Goal: Transaction & Acquisition: Purchase product/service

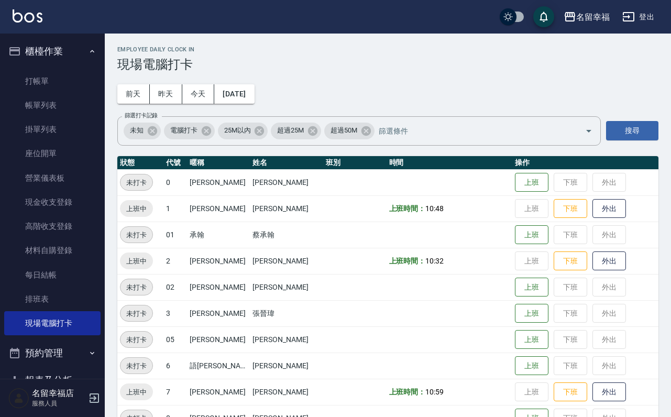
scroll to position [314, 0]
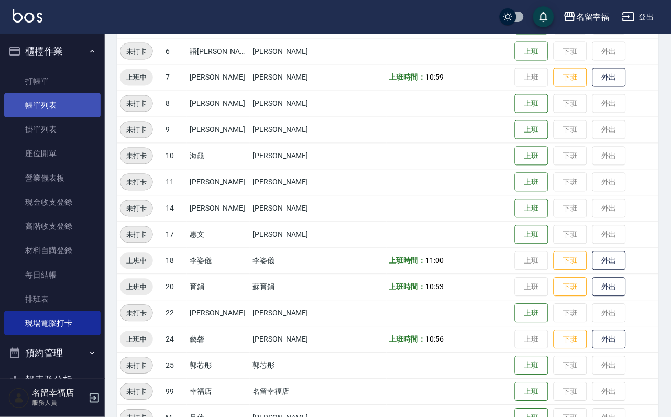
click at [54, 109] on link "帳單列表" at bounding box center [52, 105] width 96 height 24
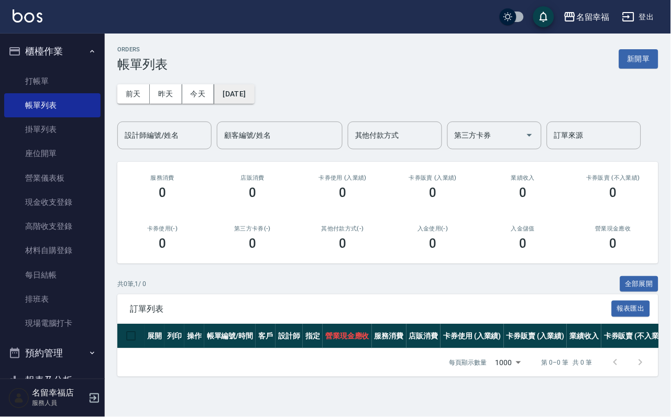
click at [254, 95] on button "[DATE]" at bounding box center [234, 93] width 40 height 19
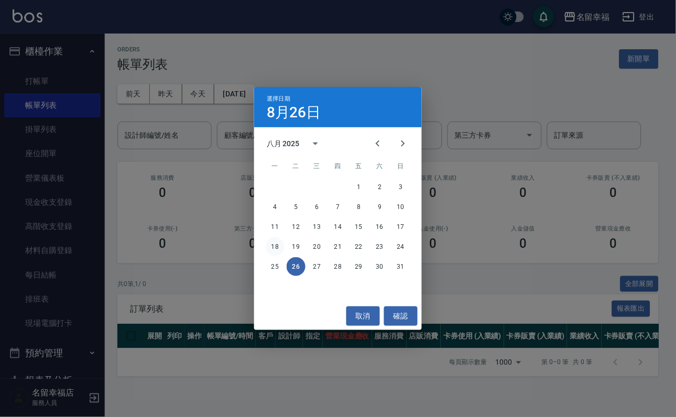
click at [277, 245] on button "18" at bounding box center [275, 246] width 19 height 19
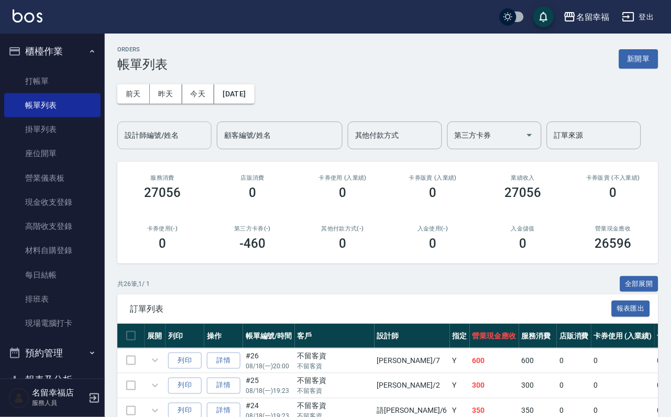
click at [189, 140] on div "設計師編號/姓名 設計師編號/姓名" at bounding box center [164, 136] width 94 height 28
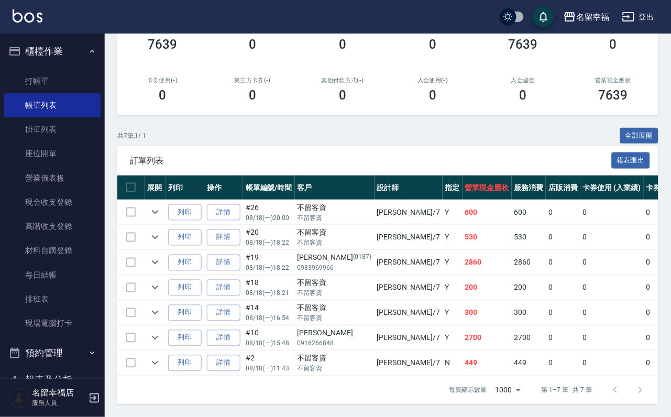
scroll to position [254, 0]
type input "瑜瑜-7"
click at [163, 330] on button "expand row" at bounding box center [155, 338] width 16 height 16
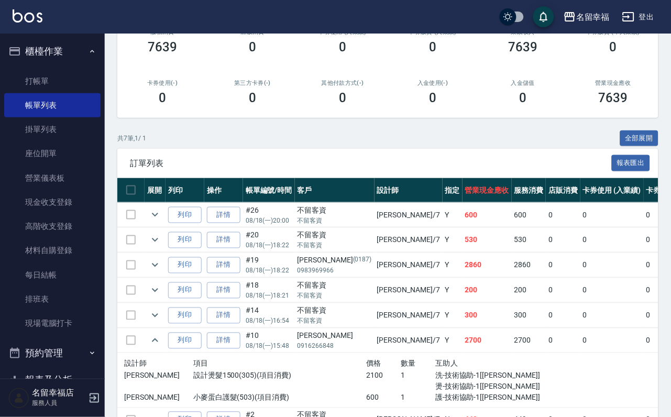
scroll to position [0, 0]
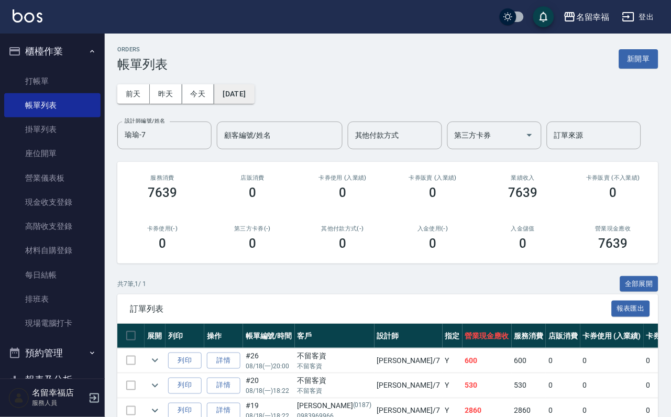
click at [254, 104] on button "[DATE]" at bounding box center [234, 93] width 40 height 19
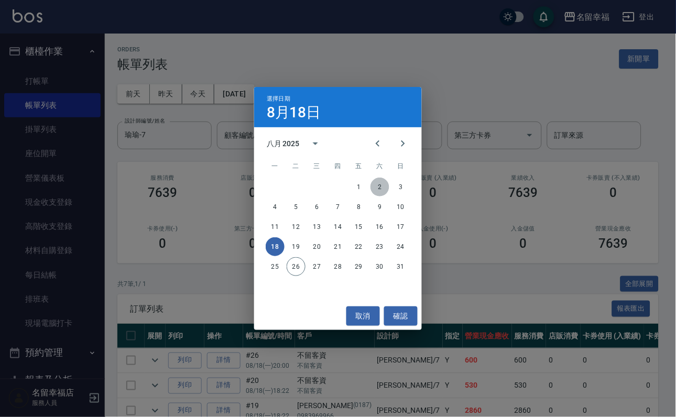
click at [385, 188] on button "2" at bounding box center [379, 187] width 19 height 19
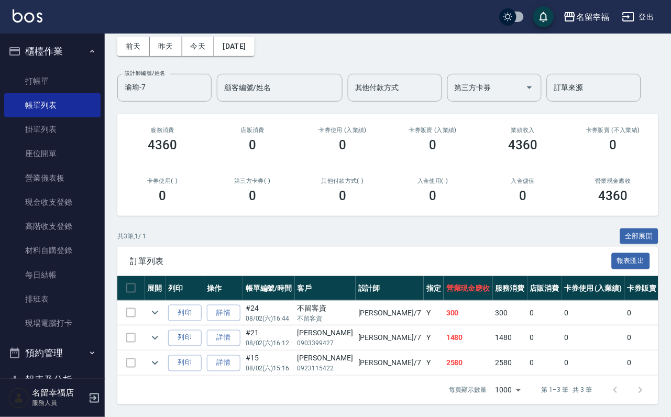
scroll to position [121, 0]
click at [163, 354] on td at bounding box center [155, 363] width 21 height 25
click at [161, 357] on icon "expand row" at bounding box center [155, 363] width 13 height 13
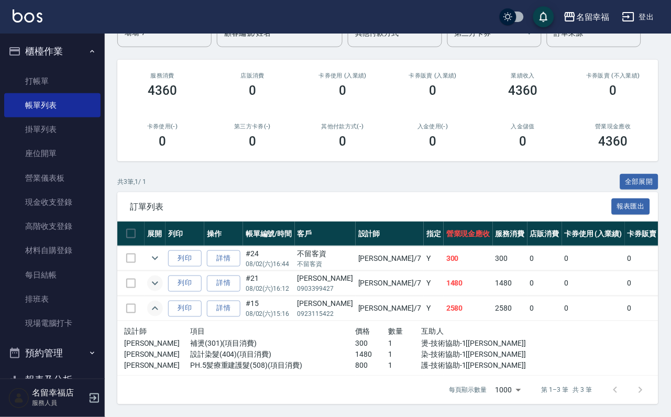
click at [161, 290] on icon "expand row" at bounding box center [155, 283] width 13 height 13
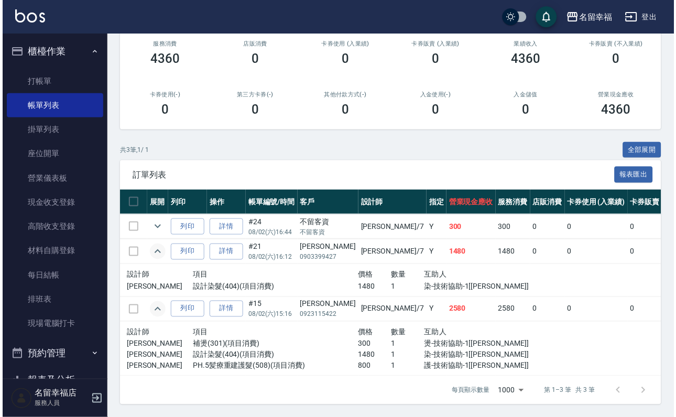
scroll to position [42, 0]
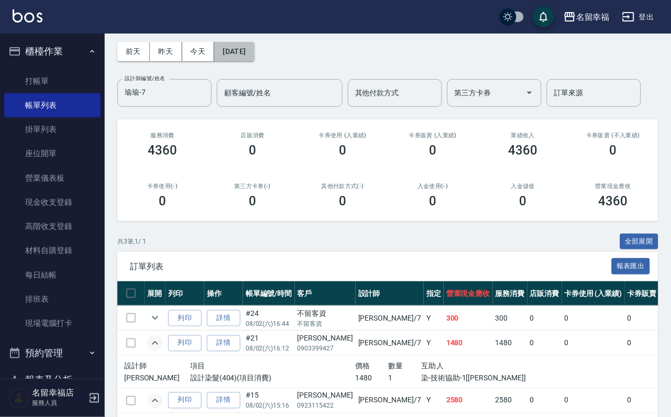
click at [260, 64] on div "[DATE] [DATE] [DATE] [DATE] 設計師編號/姓名 [PERSON_NAME]-7 設計師編號/姓名 顧客編號/姓名 顧客編號/姓名 其…" at bounding box center [387, 68] width 541 height 78
click at [254, 54] on button "[DATE]" at bounding box center [234, 51] width 40 height 19
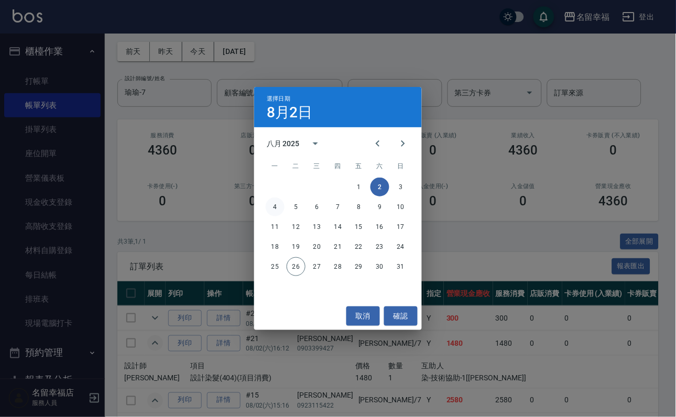
click at [279, 204] on button "4" at bounding box center [275, 207] width 19 height 19
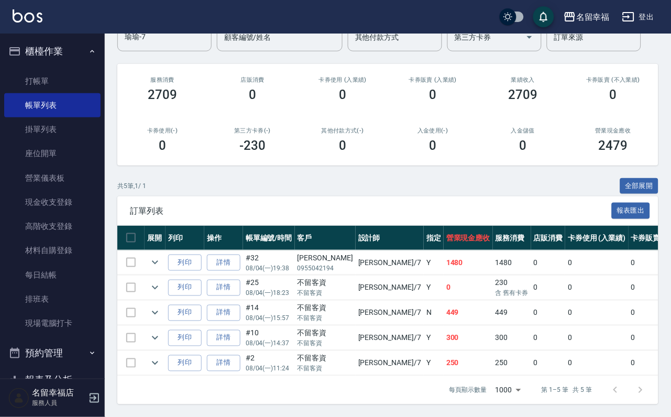
scroll to position [187, 0]
click at [161, 256] on icon "expand row" at bounding box center [155, 262] width 13 height 13
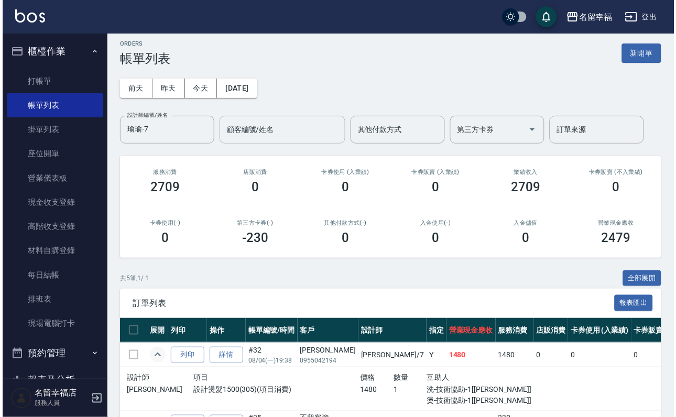
scroll to position [0, 0]
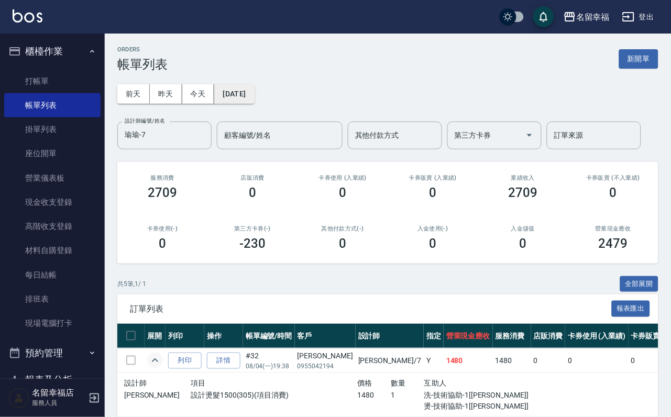
click at [254, 90] on button "[DATE]" at bounding box center [234, 93] width 40 height 19
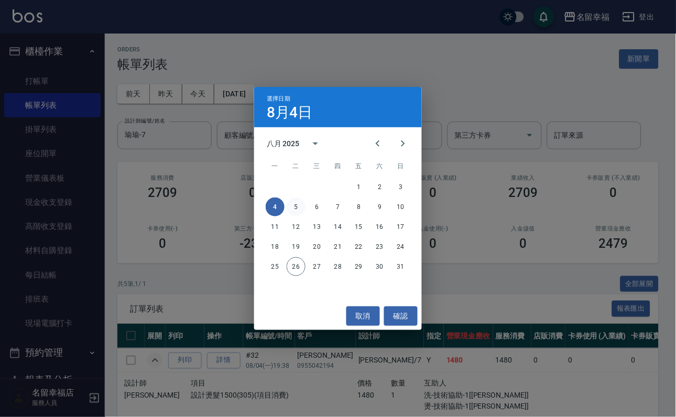
click at [298, 204] on button "5" at bounding box center [296, 207] width 19 height 19
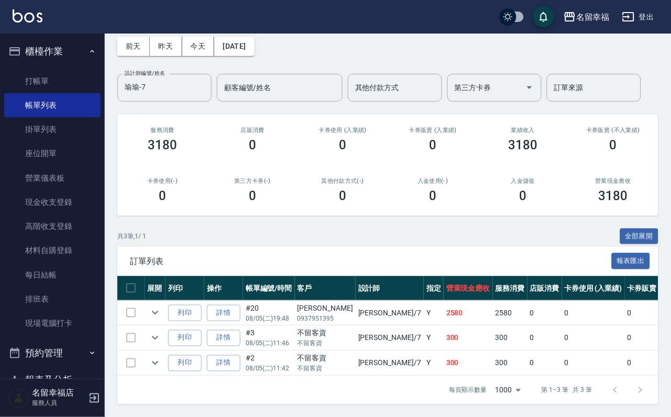
scroll to position [121, 0]
click at [161, 307] on icon "expand row" at bounding box center [155, 313] width 13 height 13
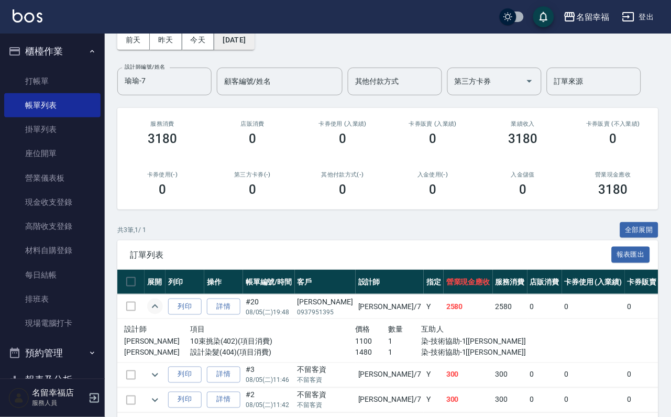
scroll to position [0, 0]
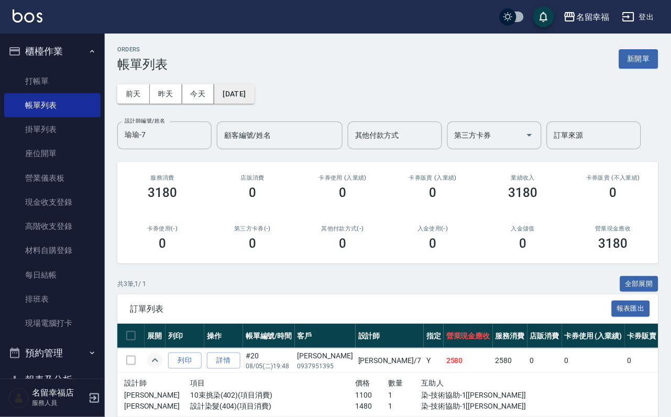
click at [254, 87] on button "[DATE]" at bounding box center [234, 93] width 40 height 19
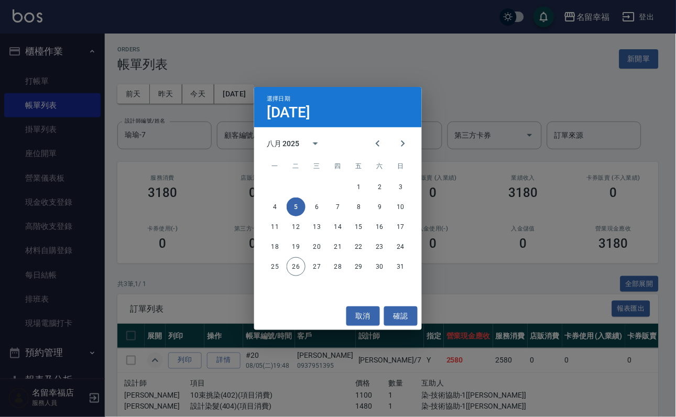
click at [347, 211] on div "4 5 6 7 8 9 10" at bounding box center [338, 207] width 168 height 19
click at [350, 211] on div "4 5 6 7 8 9 10" at bounding box center [338, 207] width 168 height 19
click at [352, 211] on div "4 5 6 7 8 9 10" at bounding box center [338, 207] width 168 height 19
click at [354, 211] on button "8" at bounding box center [359, 207] width 19 height 19
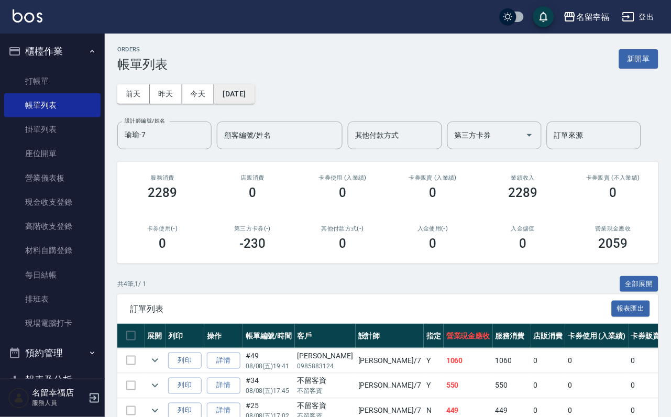
click at [254, 96] on button "[DATE]" at bounding box center [234, 93] width 40 height 19
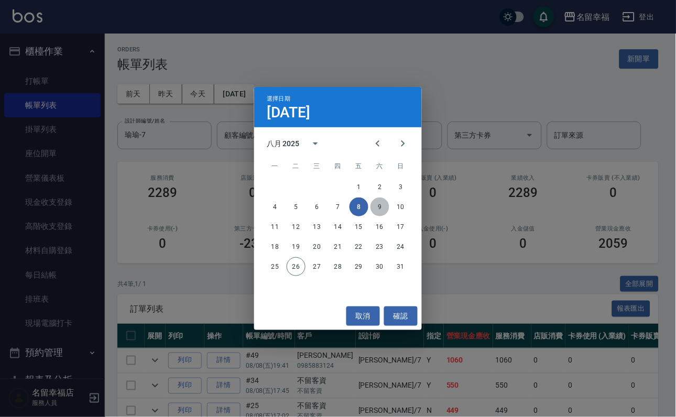
click at [377, 208] on button "9" at bounding box center [379, 207] width 19 height 19
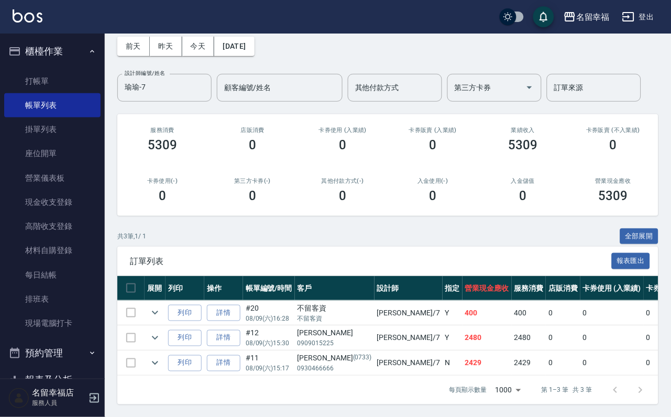
scroll to position [121, 0]
click at [161, 332] on icon "expand row" at bounding box center [155, 338] width 13 height 13
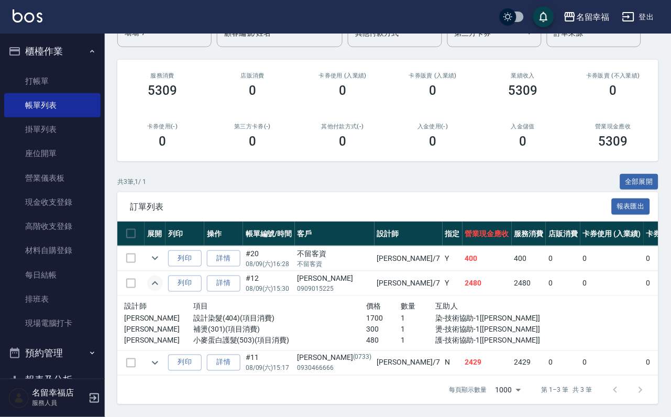
scroll to position [178, 0]
click at [161, 357] on icon "expand row" at bounding box center [155, 363] width 13 height 13
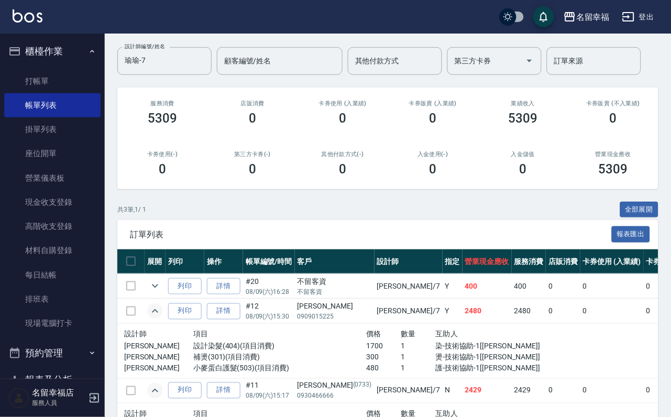
scroll to position [0, 0]
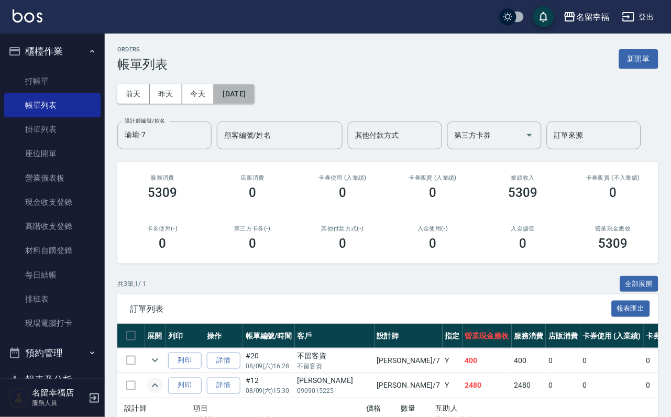
click at [254, 99] on button "[DATE]" at bounding box center [234, 93] width 40 height 19
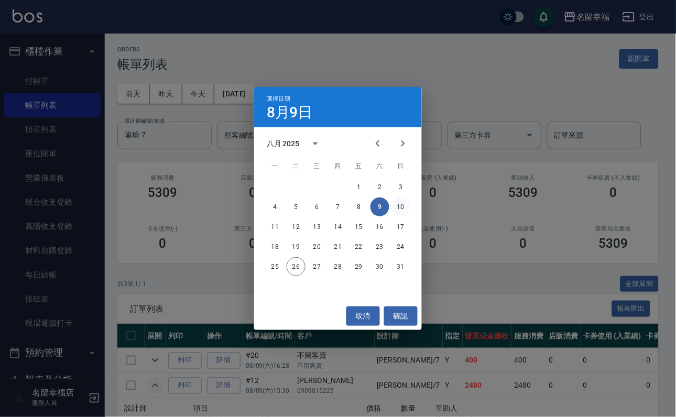
click at [400, 205] on button "10" at bounding box center [400, 207] width 19 height 19
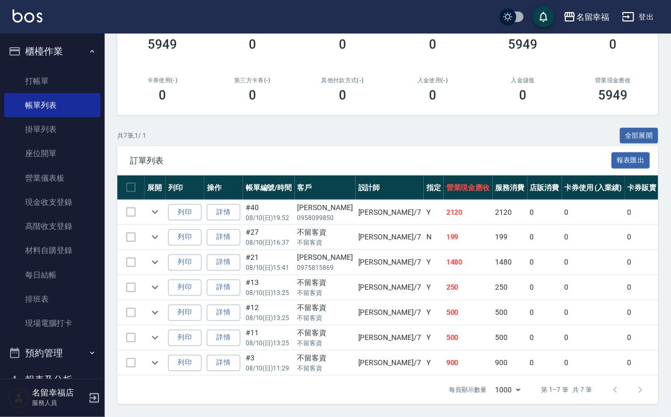
scroll to position [236, 0]
click at [161, 358] on icon "expand row" at bounding box center [155, 363] width 13 height 13
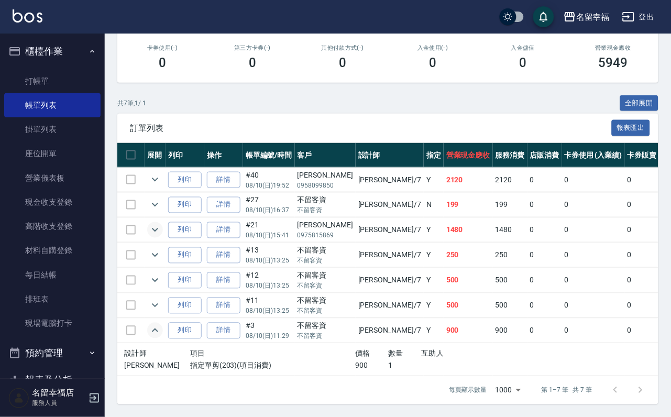
click at [161, 230] on icon "expand row" at bounding box center [155, 230] width 13 height 13
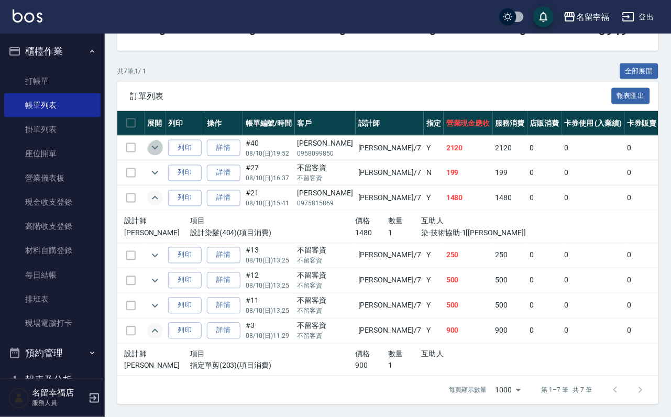
click at [161, 154] on icon "expand row" at bounding box center [155, 147] width 13 height 13
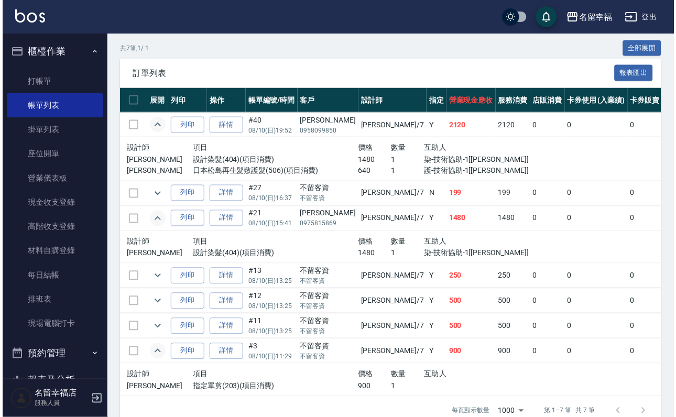
scroll to position [0, 0]
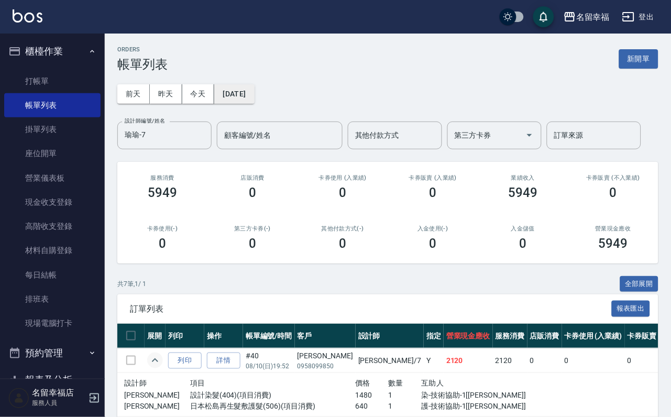
click at [254, 90] on button "[DATE]" at bounding box center [234, 93] width 40 height 19
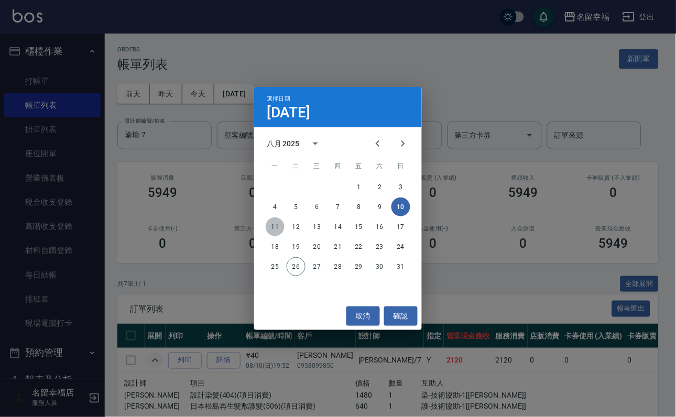
click at [281, 221] on button "11" at bounding box center [275, 226] width 19 height 19
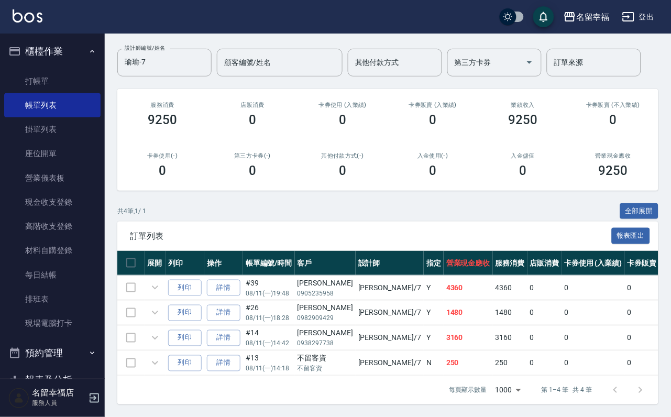
scroll to position [155, 0]
click at [161, 332] on icon "expand row" at bounding box center [155, 338] width 13 height 13
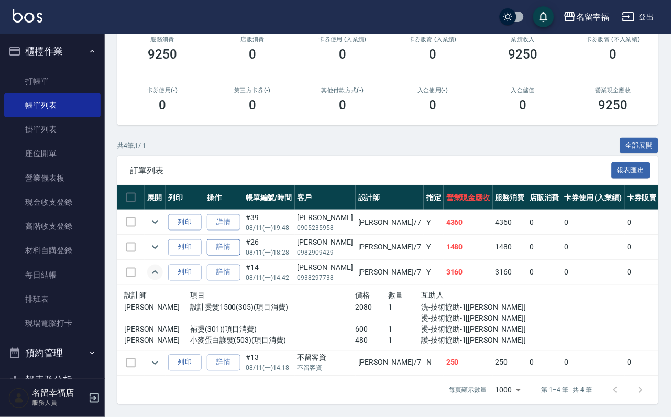
scroll to position [222, 0]
click at [161, 241] on icon "expand row" at bounding box center [155, 247] width 13 height 13
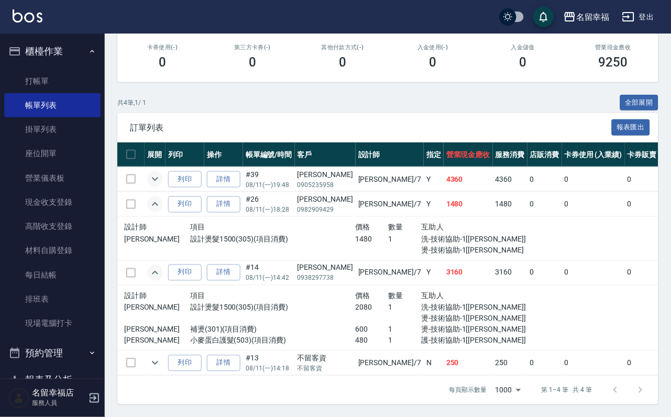
click at [161, 177] on icon "expand row" at bounding box center [155, 179] width 13 height 13
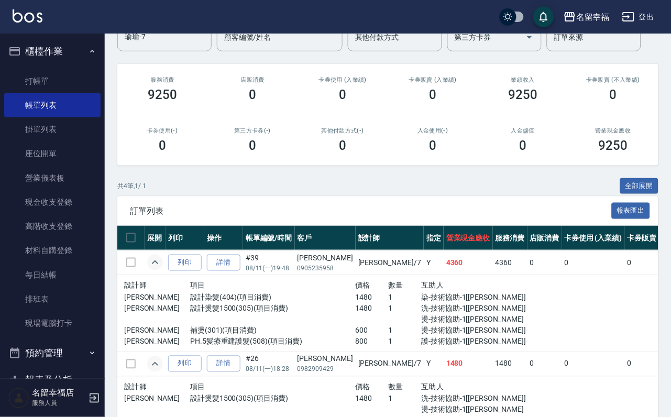
scroll to position [0, 0]
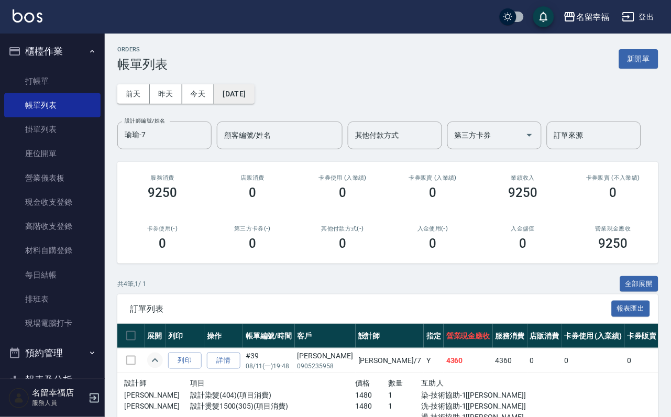
click at [254, 96] on button "[DATE]" at bounding box center [234, 93] width 40 height 19
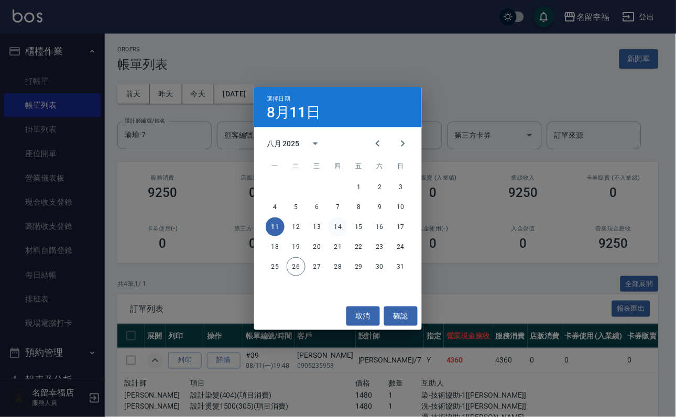
click at [329, 228] on div "11 12 13 14 15 16 17" at bounding box center [338, 226] width 168 height 19
click at [330, 228] on button "14" at bounding box center [338, 226] width 19 height 19
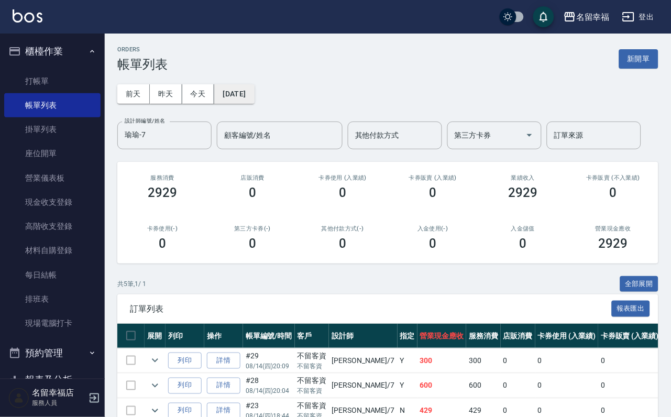
click at [254, 88] on button "[DATE]" at bounding box center [234, 93] width 40 height 19
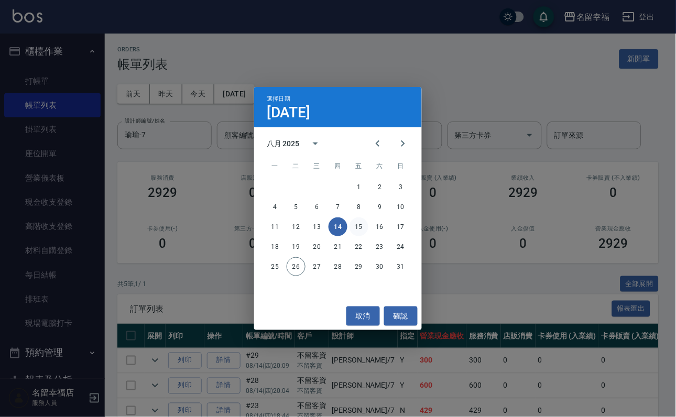
click at [353, 223] on button "15" at bounding box center [359, 226] width 19 height 19
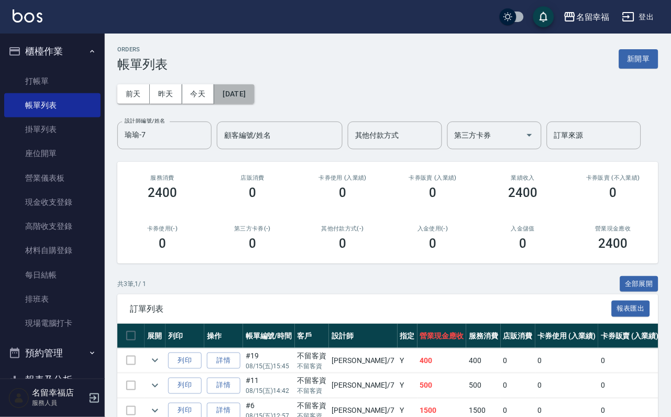
click at [254, 94] on button "[DATE]" at bounding box center [234, 93] width 40 height 19
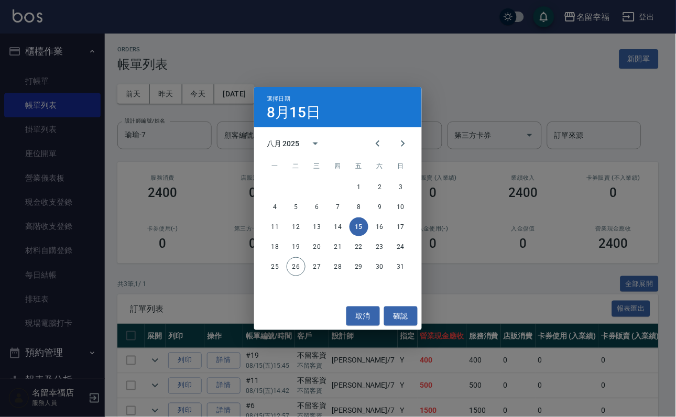
click at [233, 191] on div "選擇日期 [DATE] 八月 2025 一 二 三 四 五 六 日 1 2 3 4 5 6 7 8 9 10 11 12 13 14 15 16 17 18 …" at bounding box center [338, 208] width 676 height 417
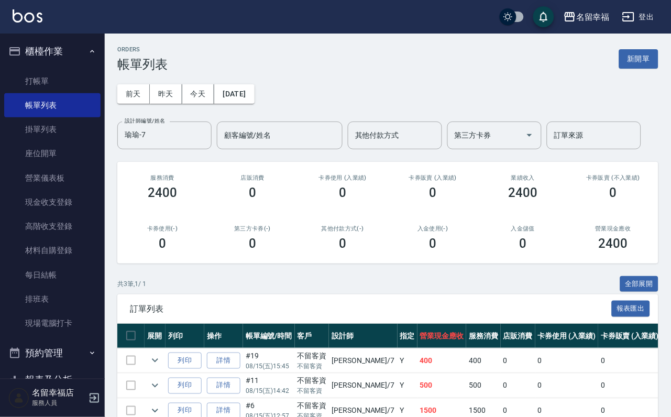
click at [250, 109] on div "[DATE] [DATE] [DATE] [DATE] 設計師編號/姓名 [PERSON_NAME]-7 設計師編號/姓名 顧客編號/姓名 顧客編號/姓名 其…" at bounding box center [387, 111] width 541 height 78
click at [254, 100] on button "[DATE]" at bounding box center [234, 93] width 40 height 19
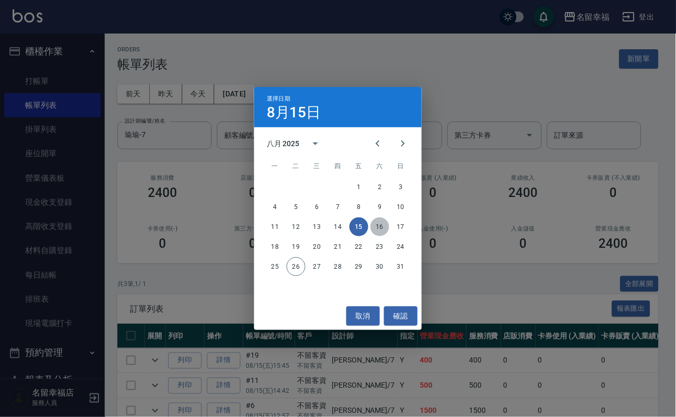
click at [376, 223] on button "16" at bounding box center [379, 226] width 19 height 19
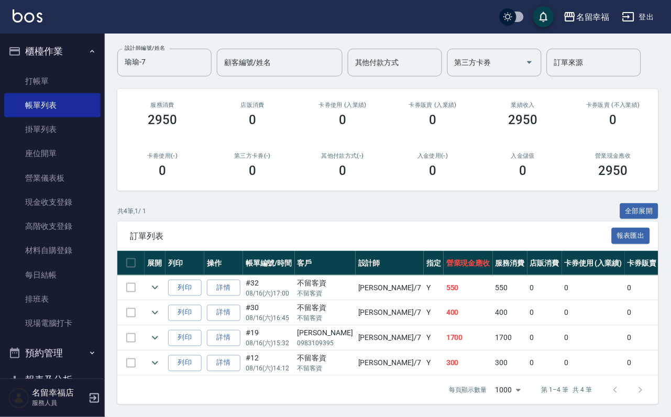
scroll to position [155, 0]
click at [161, 332] on icon "expand row" at bounding box center [155, 338] width 13 height 13
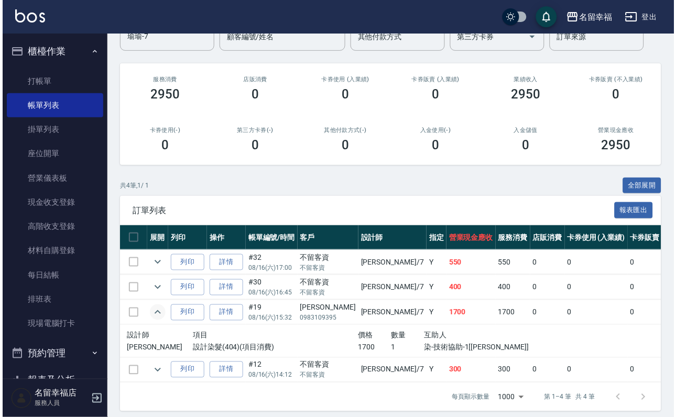
scroll to position [0, 0]
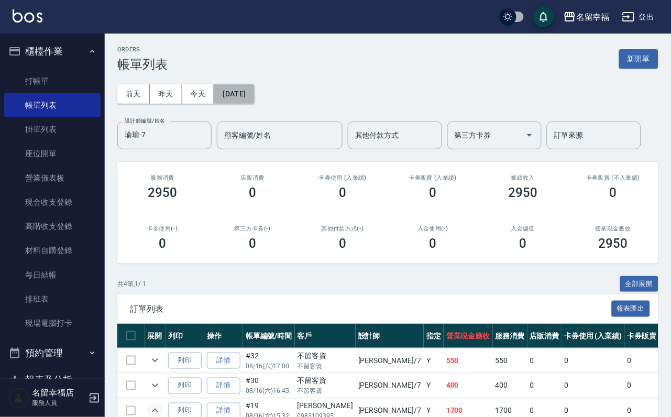
click at [254, 96] on button "[DATE]" at bounding box center [234, 93] width 40 height 19
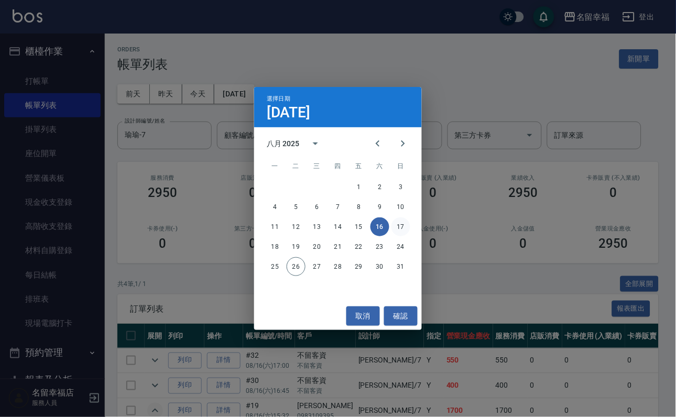
click at [401, 226] on button "17" at bounding box center [400, 226] width 19 height 19
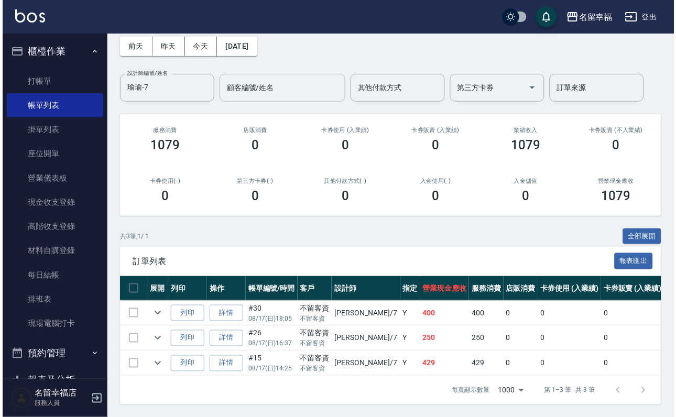
scroll to position [42, 0]
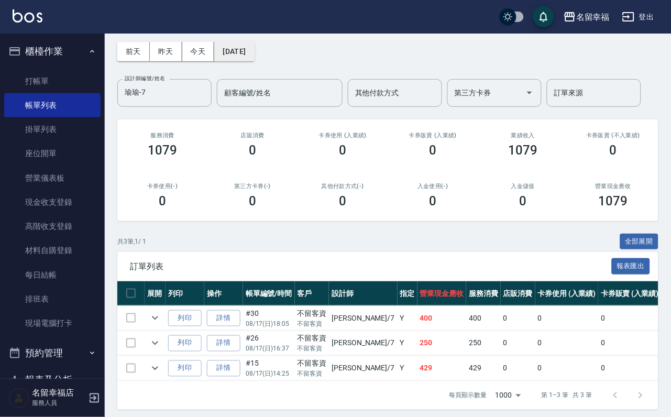
click at [254, 61] on button "[DATE]" at bounding box center [234, 51] width 40 height 19
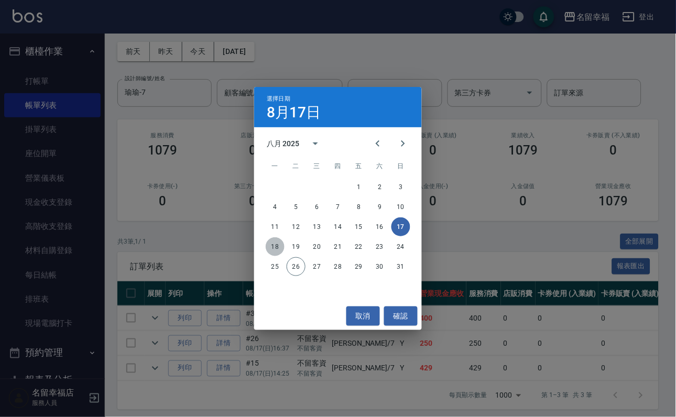
click at [275, 244] on button "18" at bounding box center [275, 246] width 19 height 19
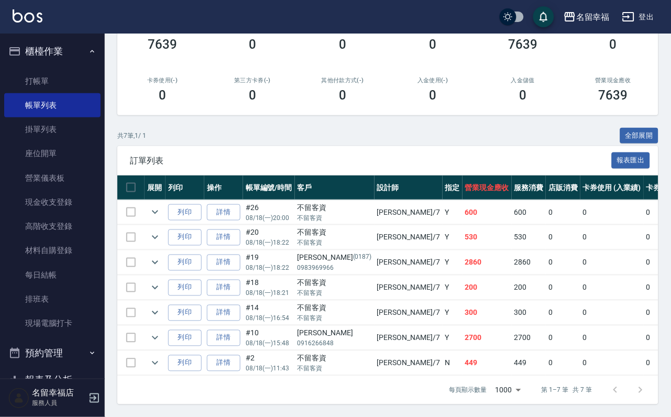
scroll to position [236, 0]
click at [158, 336] on icon "expand row" at bounding box center [155, 338] width 6 height 4
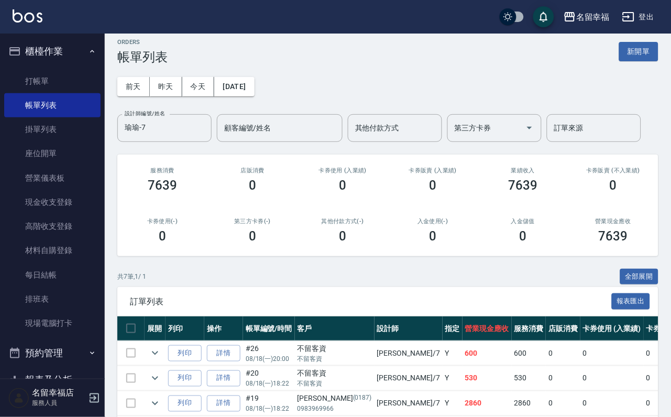
scroll to position [0, 0]
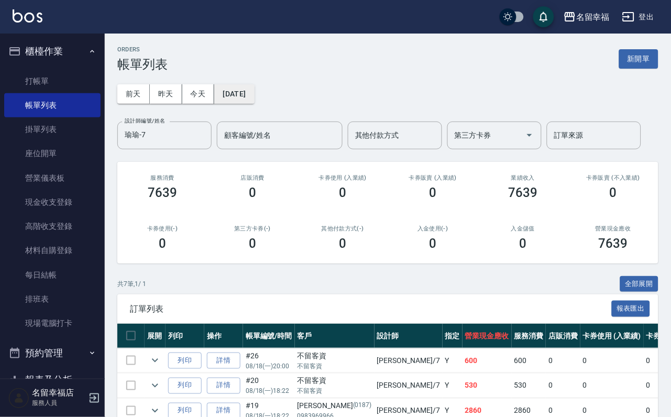
click at [254, 103] on button "[DATE]" at bounding box center [234, 93] width 40 height 19
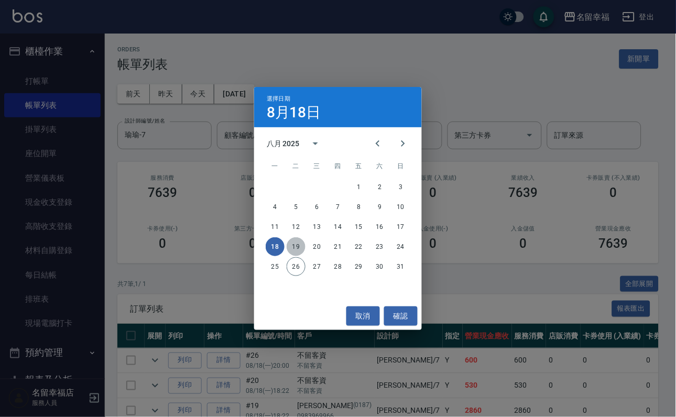
click at [291, 238] on button "19" at bounding box center [296, 246] width 19 height 19
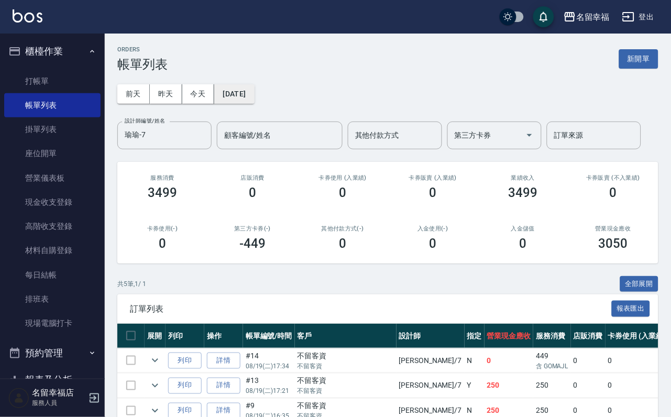
click at [254, 96] on button "[DATE]" at bounding box center [234, 93] width 40 height 19
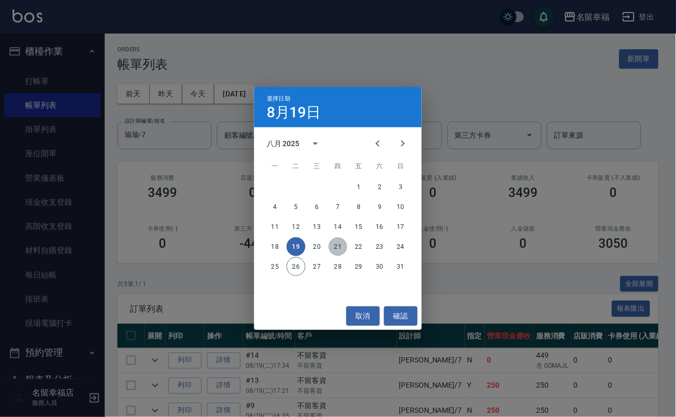
click at [334, 246] on button "21" at bounding box center [338, 246] width 19 height 19
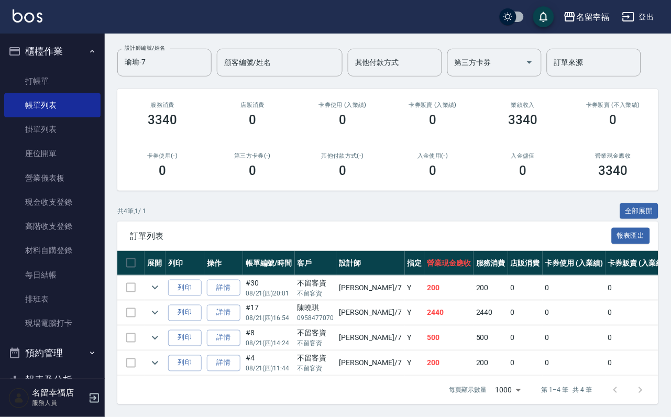
scroll to position [155, 0]
click at [161, 307] on icon "expand row" at bounding box center [155, 313] width 13 height 13
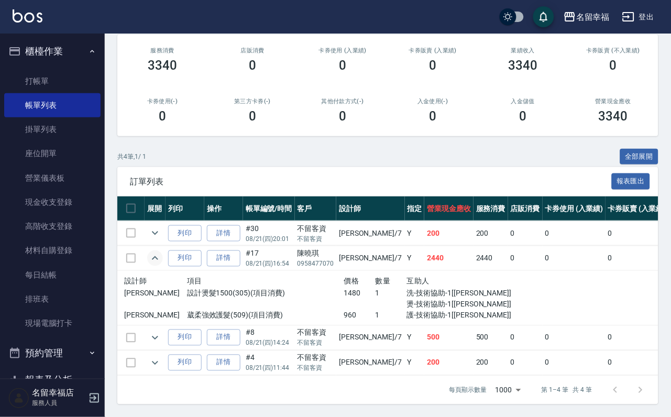
scroll to position [0, 0]
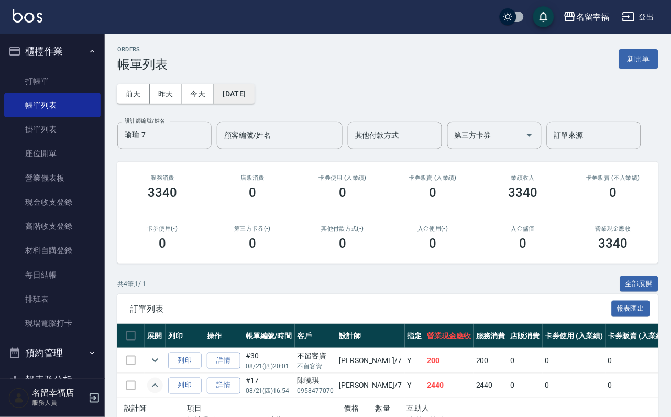
click at [254, 101] on button "[DATE]" at bounding box center [234, 93] width 40 height 19
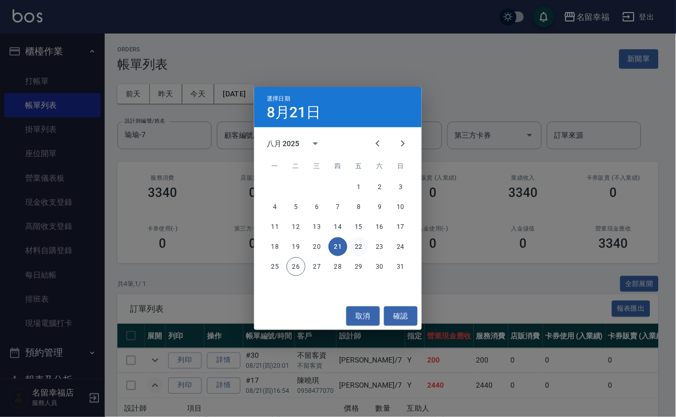
click at [361, 247] on button "22" at bounding box center [359, 246] width 19 height 19
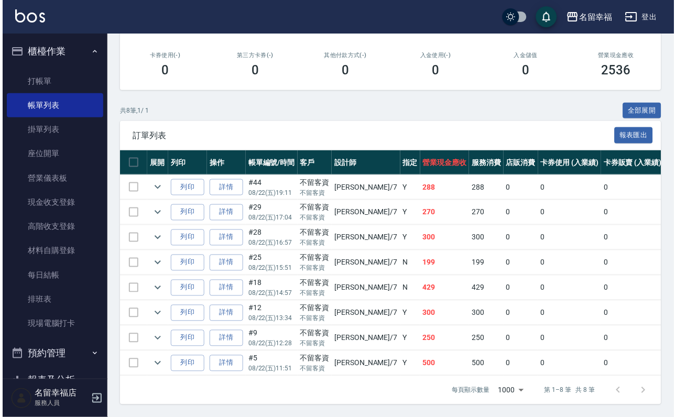
scroll to position [50, 0]
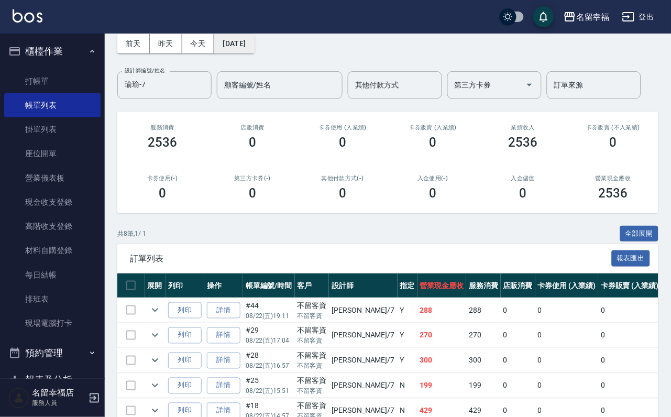
click at [254, 37] on button "[DATE]" at bounding box center [234, 43] width 40 height 19
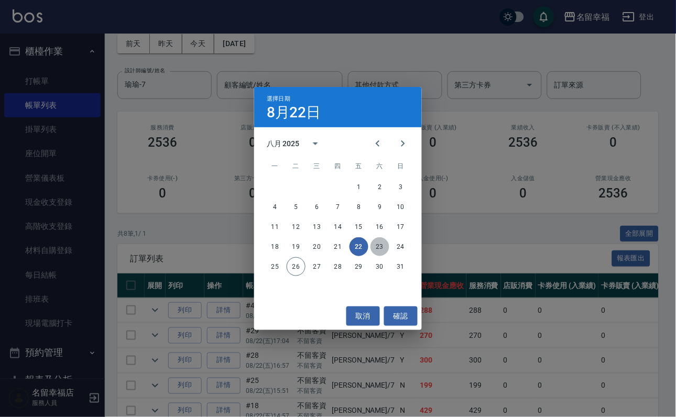
click at [378, 241] on button "23" at bounding box center [379, 246] width 19 height 19
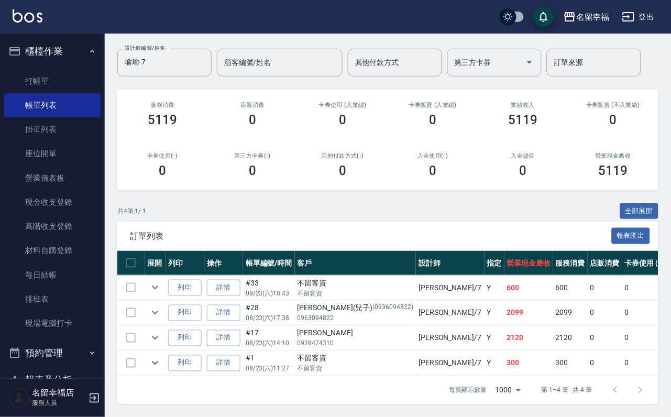
scroll to position [155, 0]
click at [161, 332] on icon "expand row" at bounding box center [155, 338] width 13 height 13
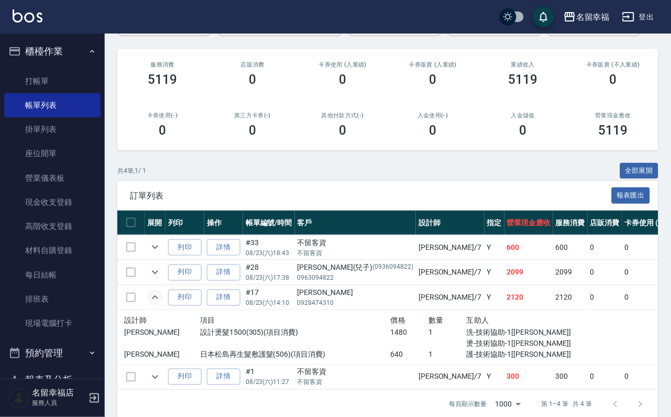
scroll to position [0, 0]
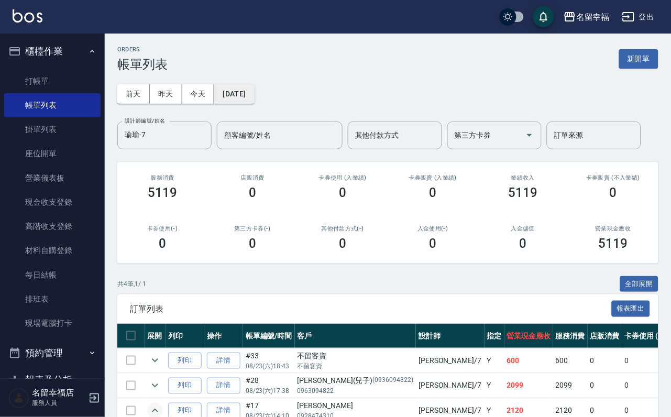
click at [254, 97] on button "[DATE]" at bounding box center [234, 93] width 40 height 19
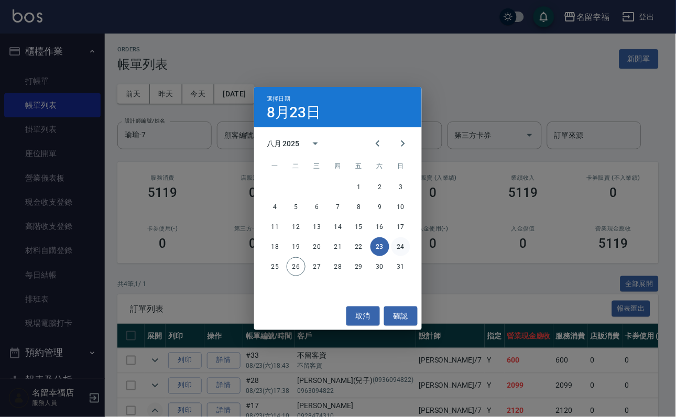
click at [404, 239] on button "24" at bounding box center [400, 246] width 19 height 19
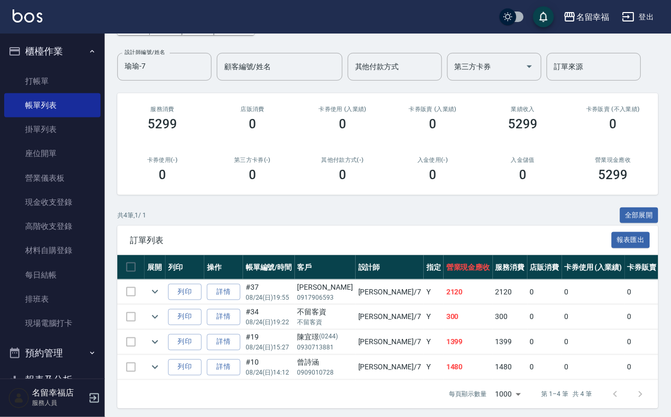
scroll to position [155, 0]
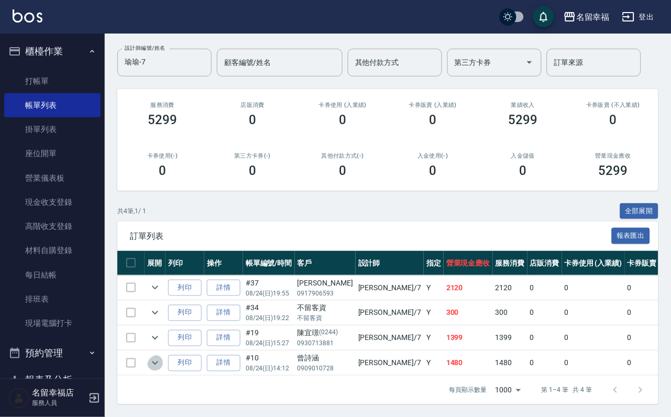
click at [161, 357] on icon "expand row" at bounding box center [155, 363] width 13 height 13
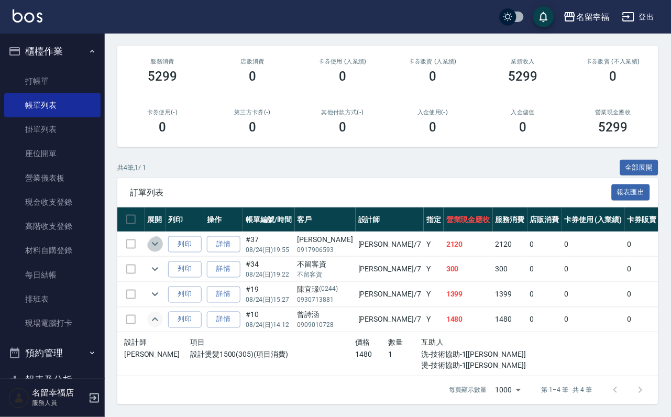
click at [161, 238] on icon "expand row" at bounding box center [155, 244] width 13 height 13
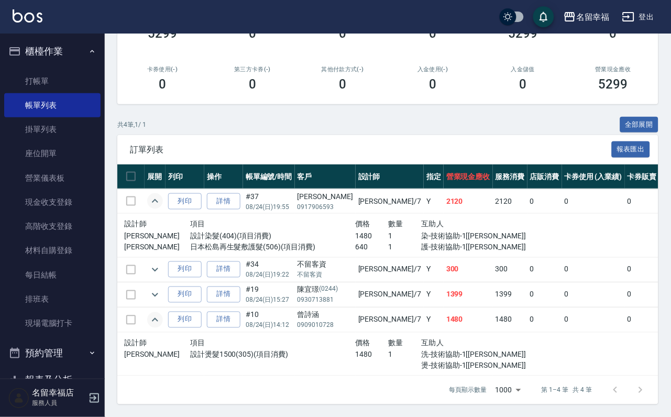
scroll to position [0, 0]
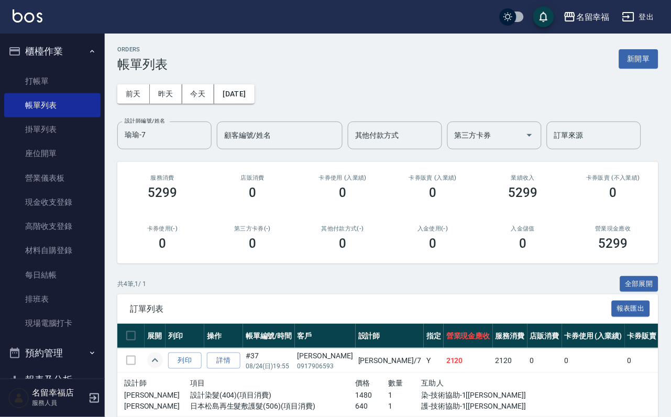
click at [259, 81] on div "[DATE] [DATE] [DATE] [DATE] 設計師編號/姓名 [PERSON_NAME]-7 設計師編號/姓名 顧客編號/姓名 顧客編號/姓名 其…" at bounding box center [387, 111] width 541 height 78
click at [254, 96] on button "[DATE]" at bounding box center [234, 93] width 40 height 19
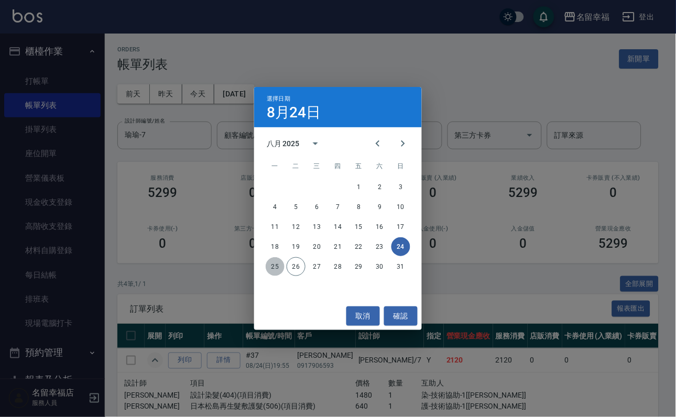
click at [284, 264] on button "25" at bounding box center [275, 266] width 19 height 19
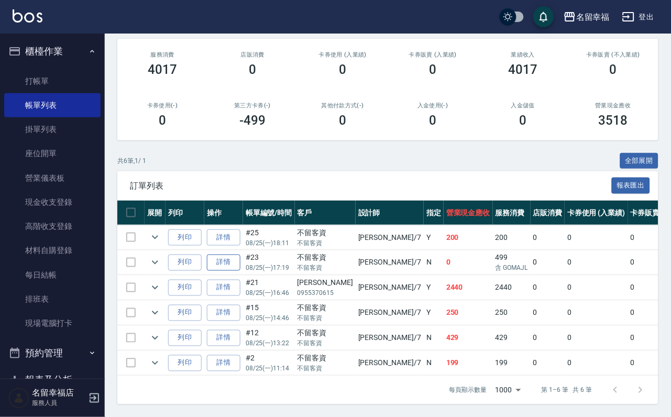
scroll to position [220, 0]
click at [158, 286] on icon "expand row" at bounding box center [155, 288] width 6 height 4
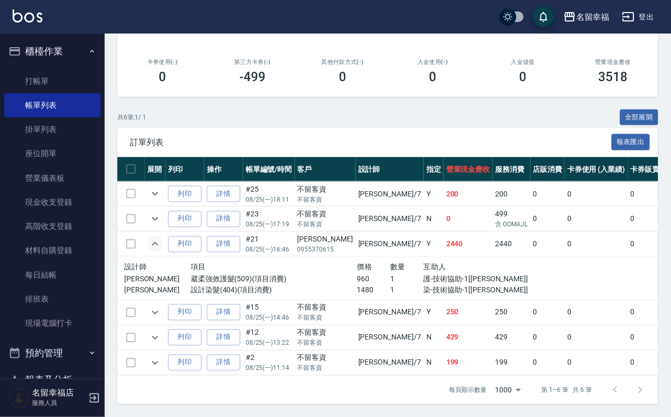
scroll to position [266, 0]
click at [83, 91] on link "打帳單" at bounding box center [52, 81] width 96 height 24
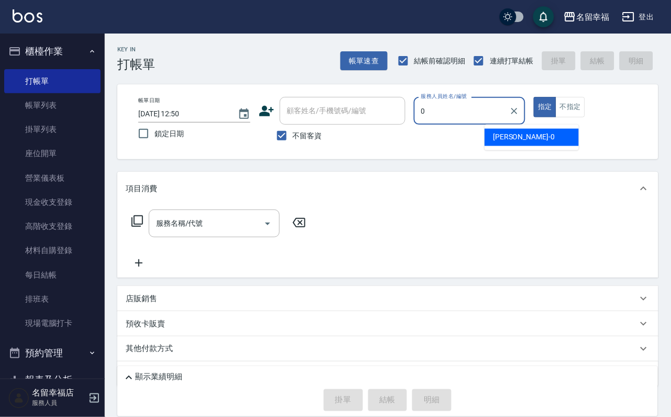
type input "小靜-0"
type button "true"
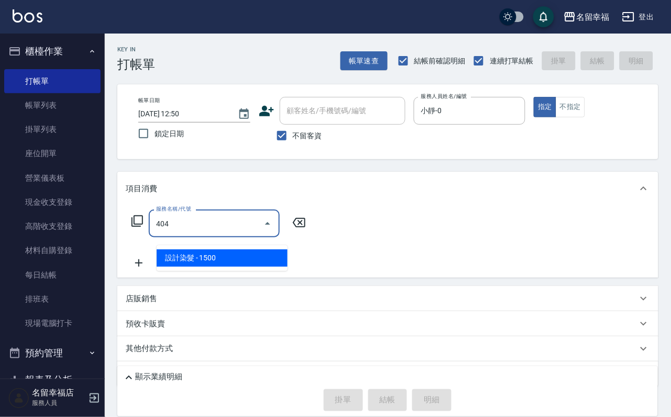
type input "設計染髮(404)"
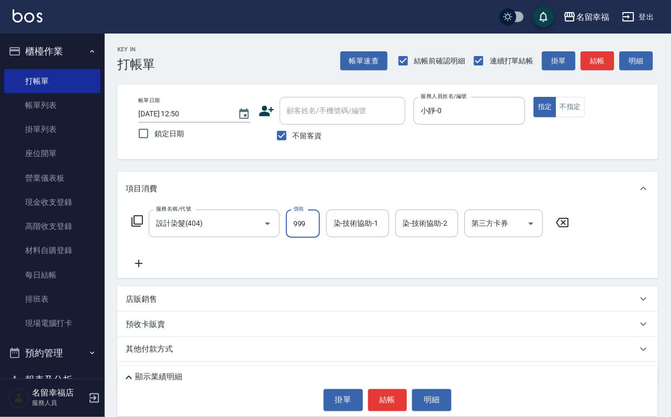
type input "999"
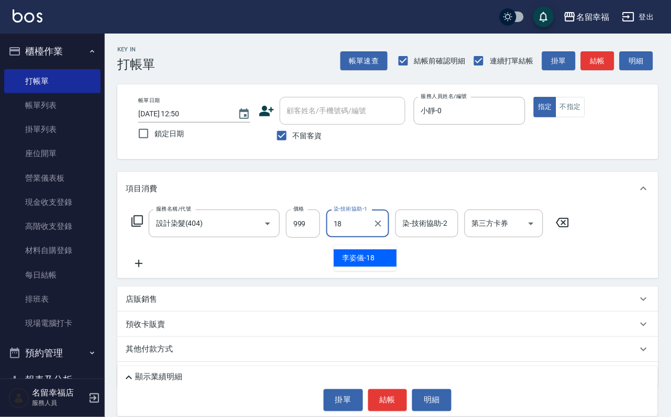
type input "[PERSON_NAME]-18"
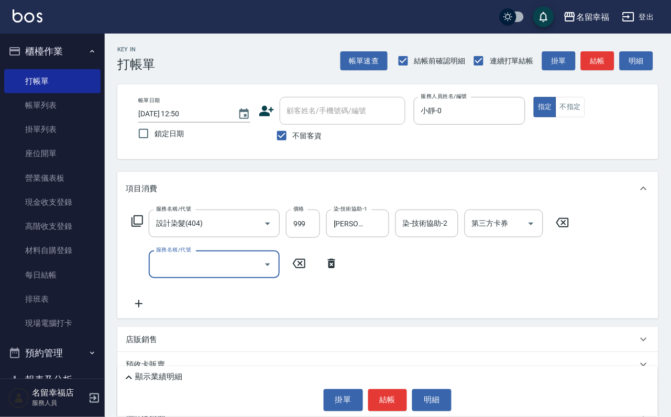
click at [143, 225] on icon at bounding box center [138, 221] width 12 height 12
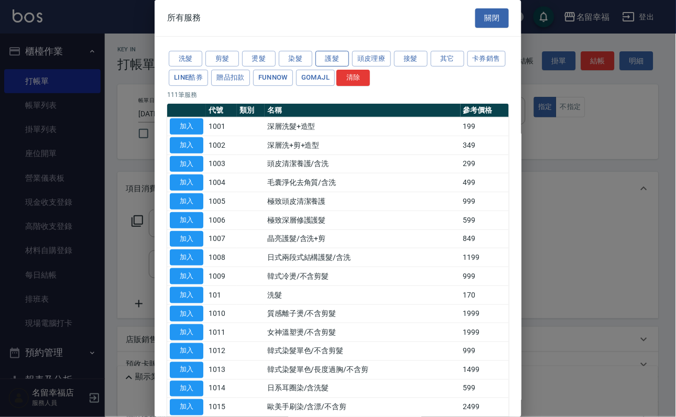
click at [340, 67] on button "護髮" at bounding box center [332, 59] width 34 height 16
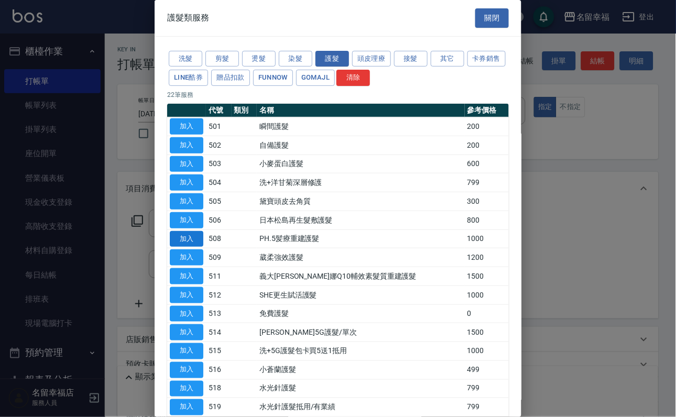
click at [182, 247] on button "加入" at bounding box center [187, 239] width 34 height 16
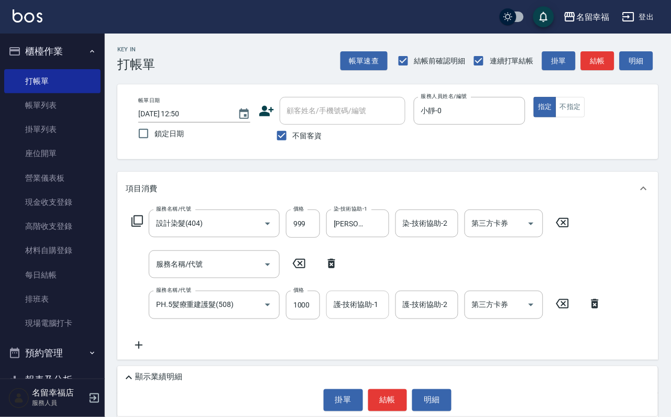
click at [347, 314] on input "護-技術協助-1" at bounding box center [357, 305] width 53 height 18
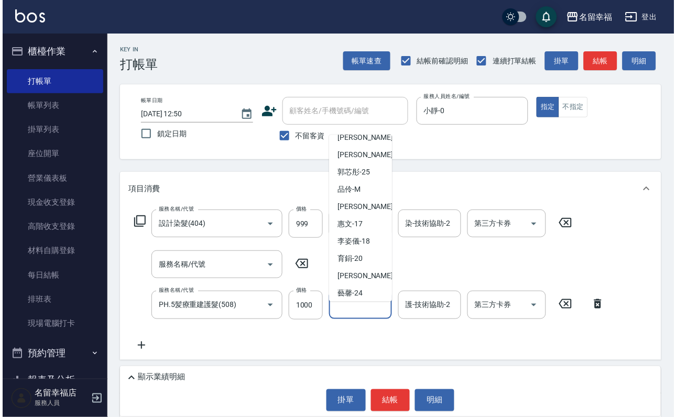
scroll to position [187, 0]
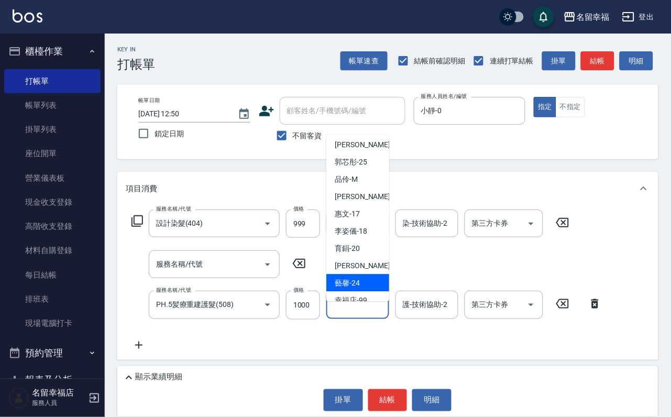
click at [381, 274] on div "藝馨 -24" at bounding box center [357, 282] width 63 height 17
type input "藝馨-24"
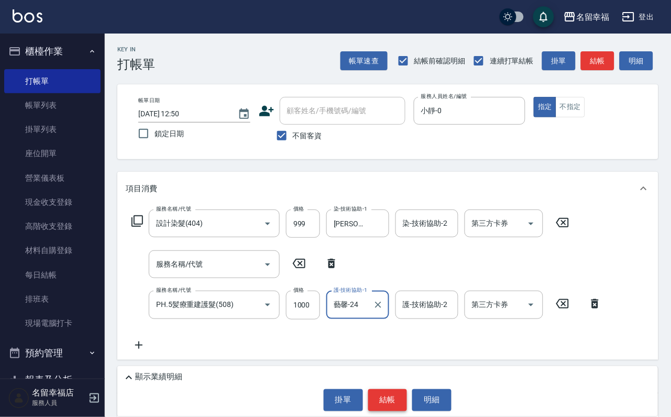
click at [376, 391] on button "結帳" at bounding box center [387, 400] width 39 height 22
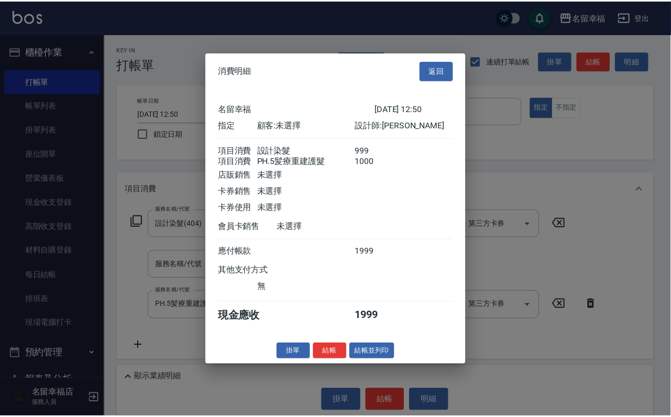
scroll to position [169, 0]
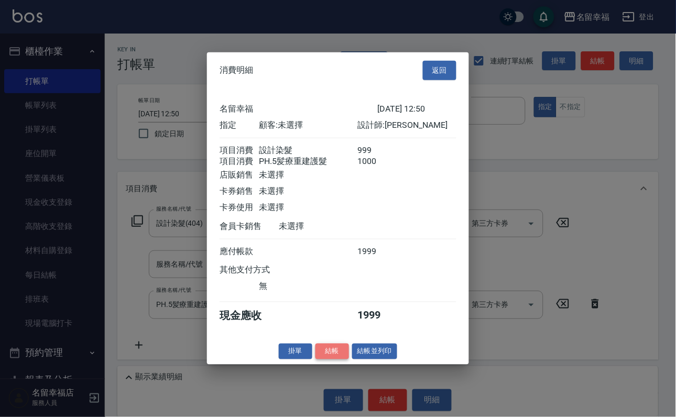
click at [321, 359] on button "結帳" at bounding box center [332, 351] width 34 height 16
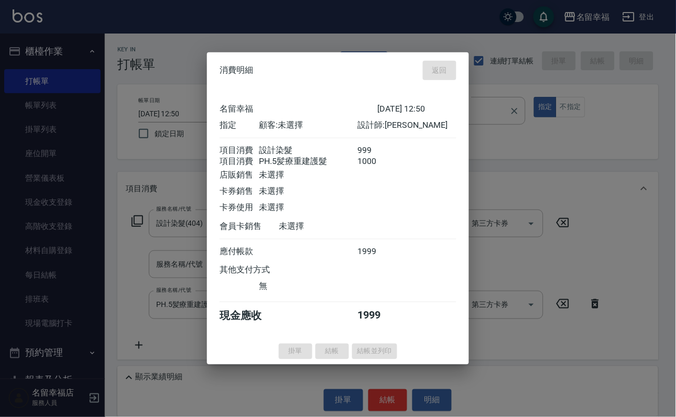
type input "[DATE] 13:10"
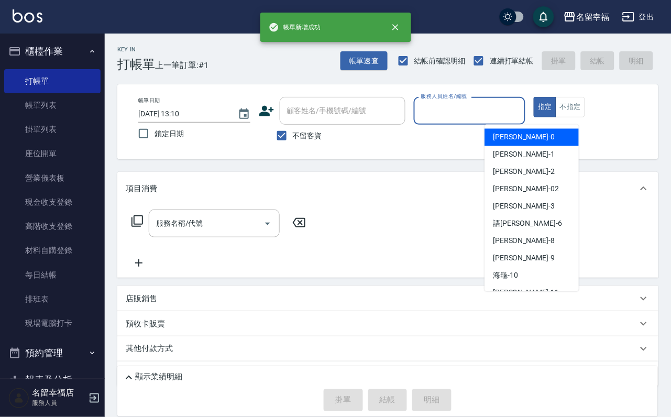
click at [521, 105] on input "服務人員姓名/編號" at bounding box center [470, 111] width 103 height 18
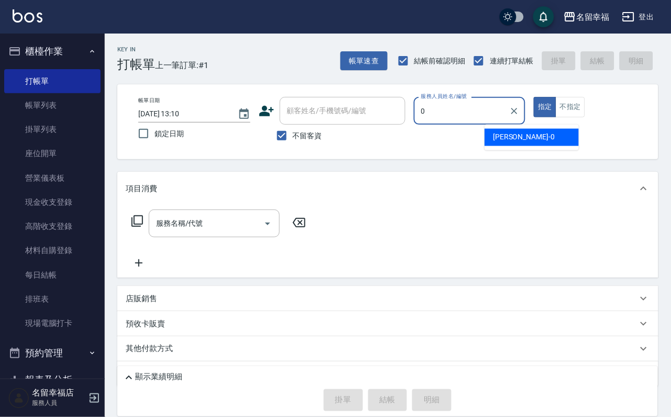
type input "小靜-0"
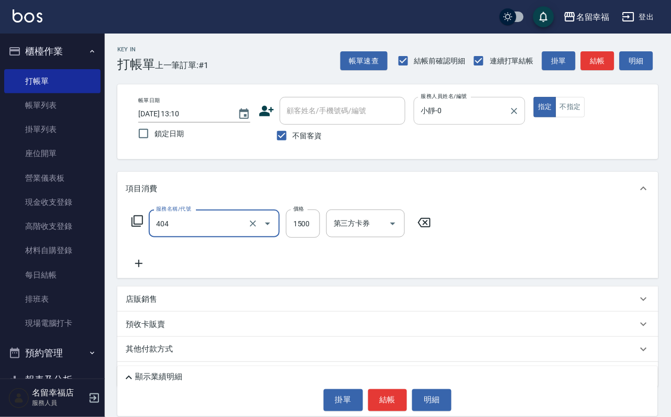
type input "設計染髮(404)"
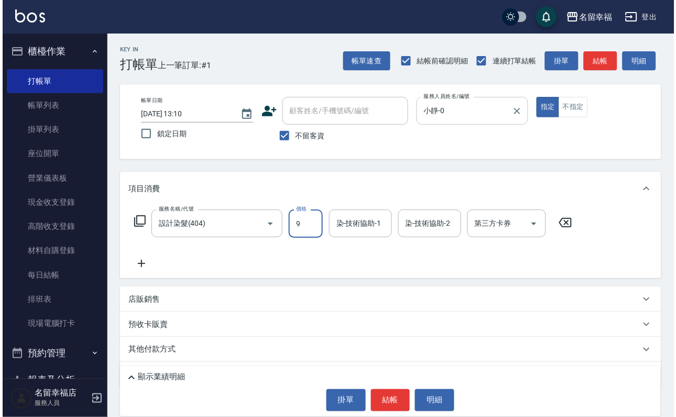
scroll to position [0, 0]
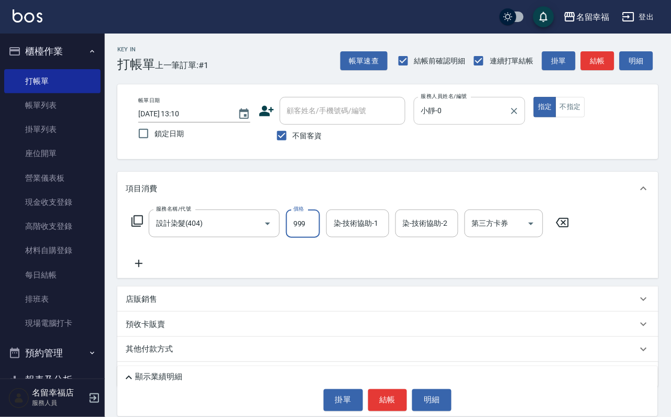
type input "999"
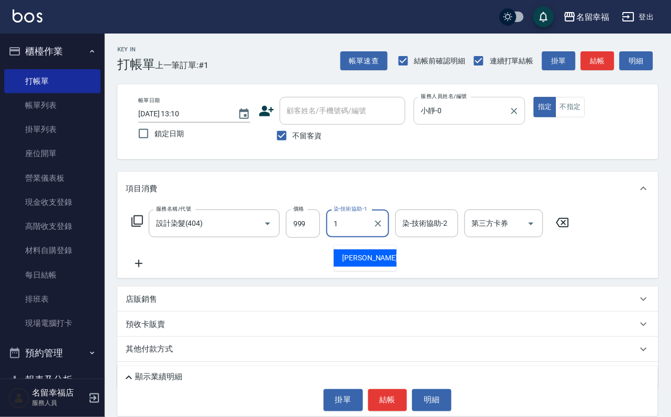
type input "18"
click at [379, 229] on icon "Clear" at bounding box center [378, 224] width 10 height 10
type input "小靜-0"
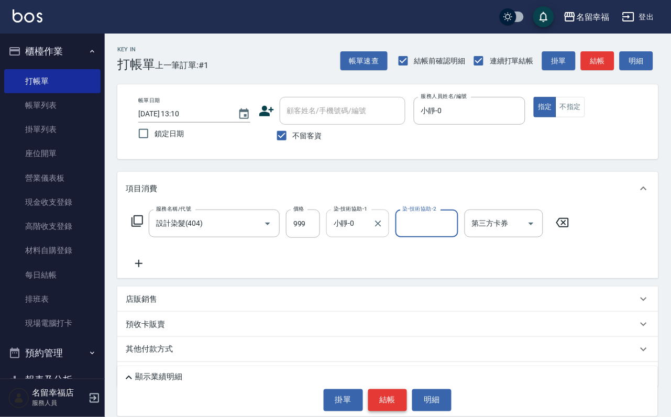
click at [405, 408] on button "結帳" at bounding box center [387, 400] width 39 height 22
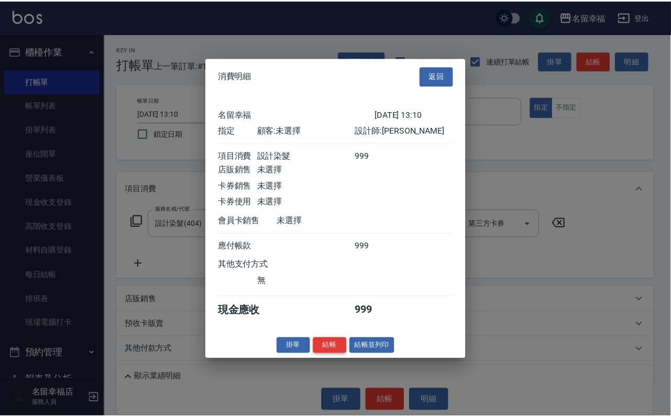
scroll to position [129, 0]
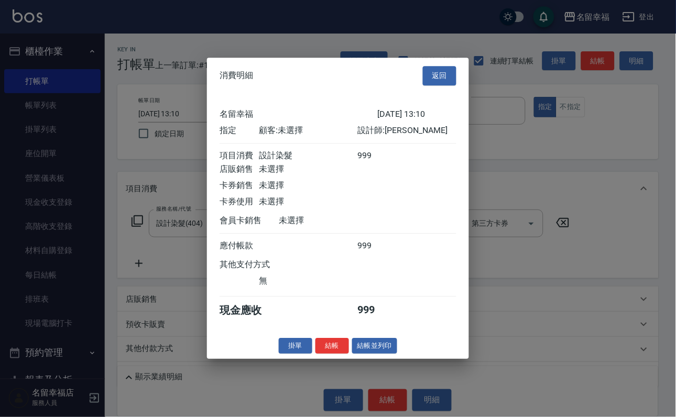
click at [330, 354] on button "結帳" at bounding box center [332, 346] width 34 height 16
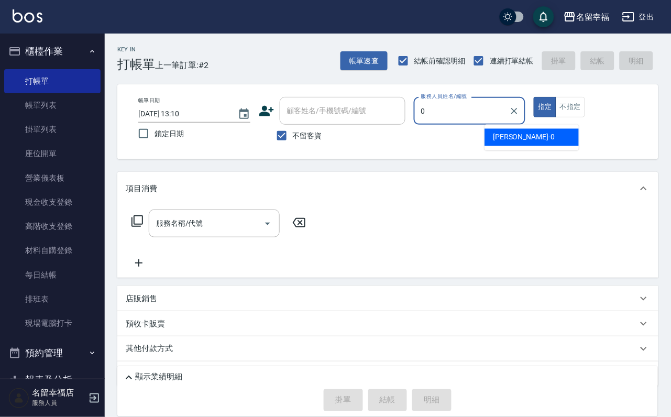
type input "小靜-0"
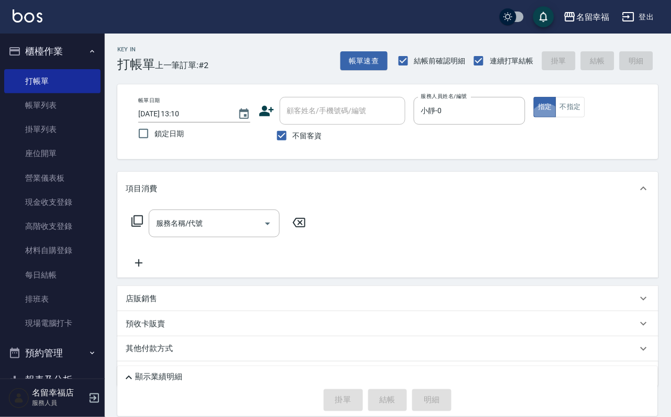
click at [140, 227] on icon at bounding box center [137, 221] width 13 height 13
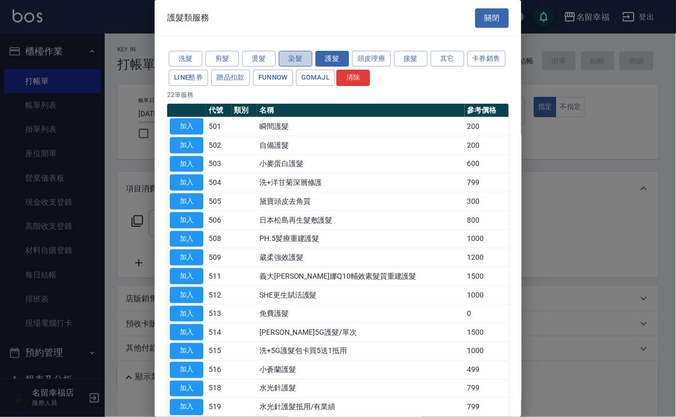
click at [300, 62] on button "染髮" at bounding box center [296, 59] width 34 height 16
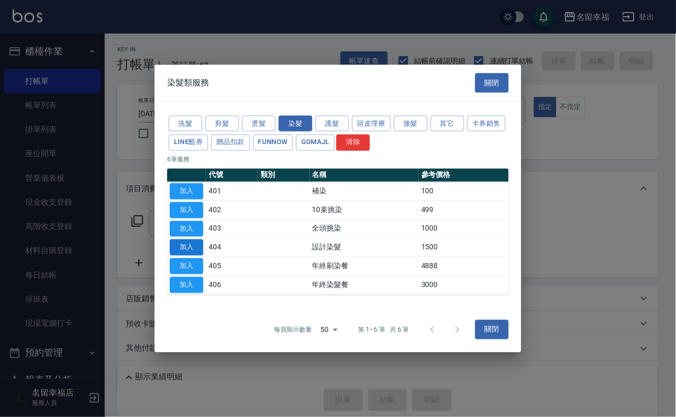
click at [186, 254] on button "加入" at bounding box center [187, 247] width 34 height 16
type input "設計染髮(404)"
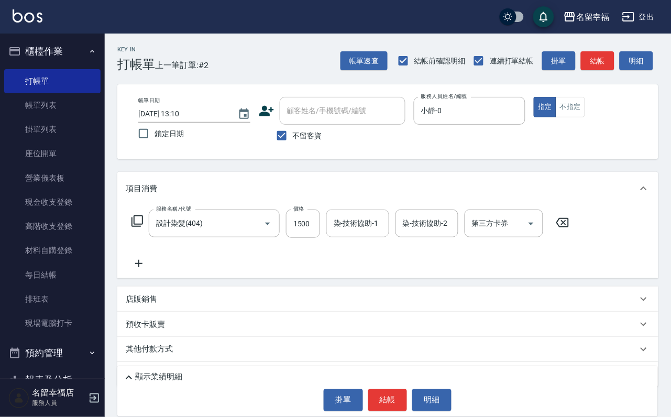
click at [354, 233] on input "染-技術協助-1" at bounding box center [357, 223] width 53 height 18
type input "[PERSON_NAME]-18"
click at [381, 227] on icon "Clear" at bounding box center [378, 224] width 6 height 6
type input "小靜-0"
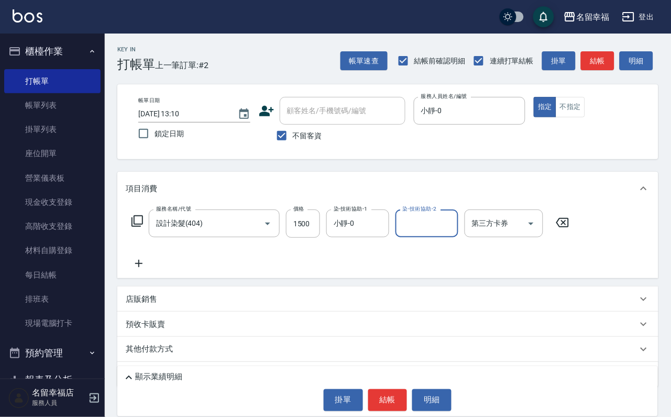
click at [134, 227] on icon at bounding box center [137, 221] width 13 height 13
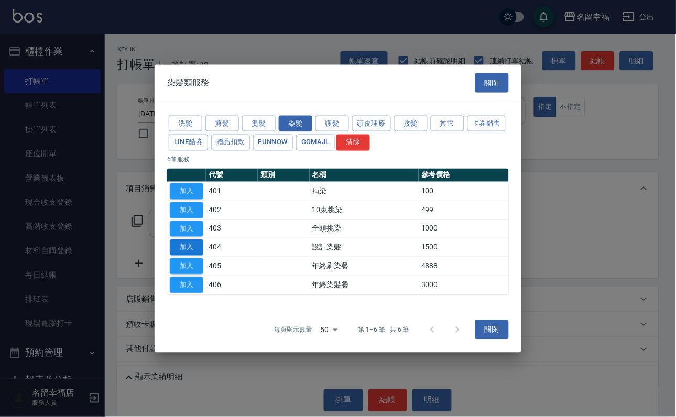
click at [186, 254] on button "加入" at bounding box center [187, 247] width 34 height 16
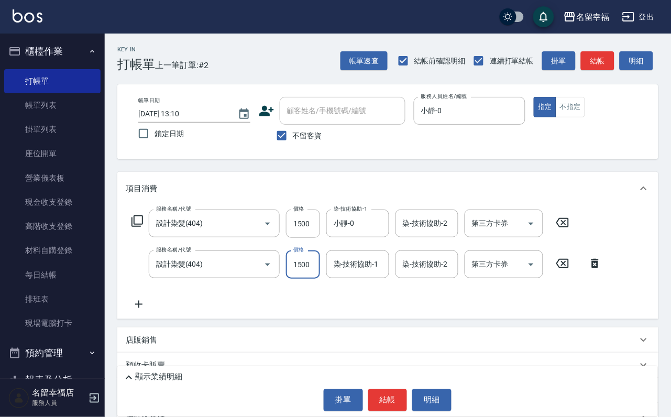
click at [312, 279] on input "1500" at bounding box center [303, 264] width 34 height 28
type input "2000"
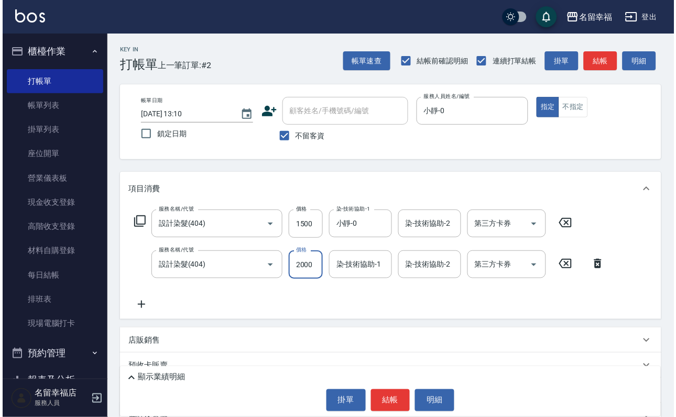
scroll to position [0, 0]
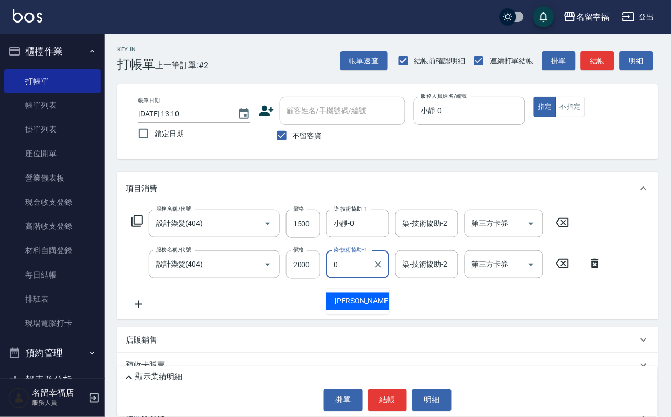
type input "小靜-0"
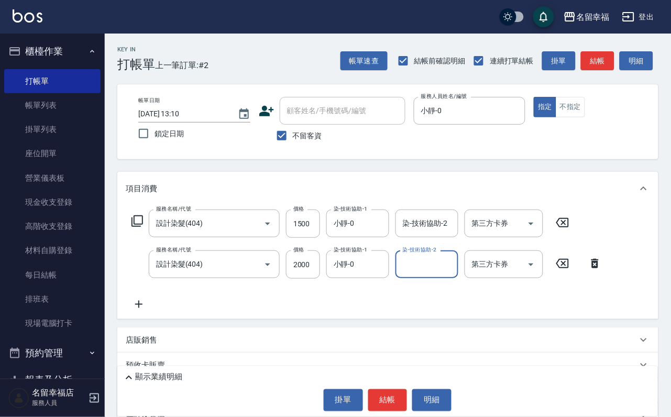
click at [139, 227] on icon at bounding box center [137, 221] width 13 height 13
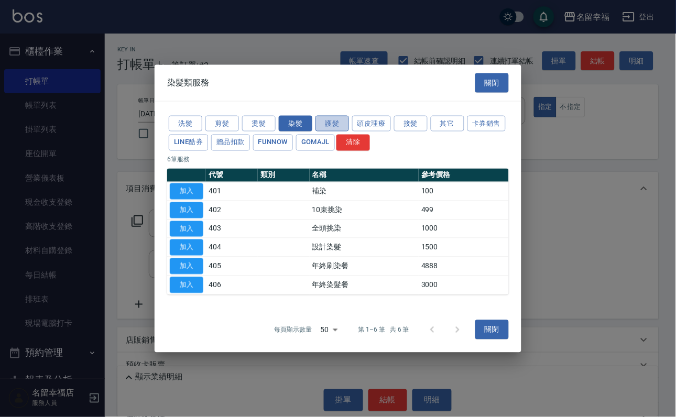
click at [344, 115] on button "護髮" at bounding box center [332, 123] width 34 height 16
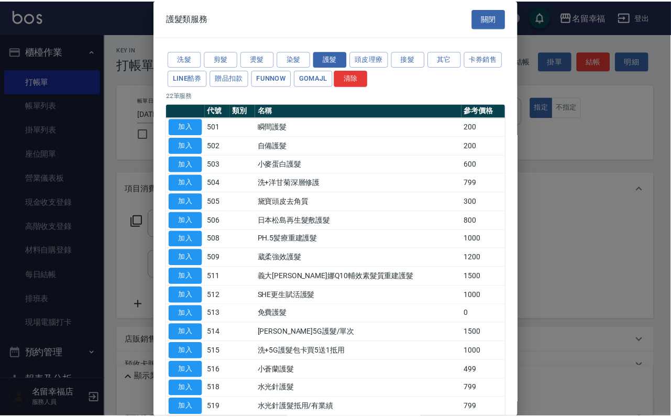
scroll to position [79, 0]
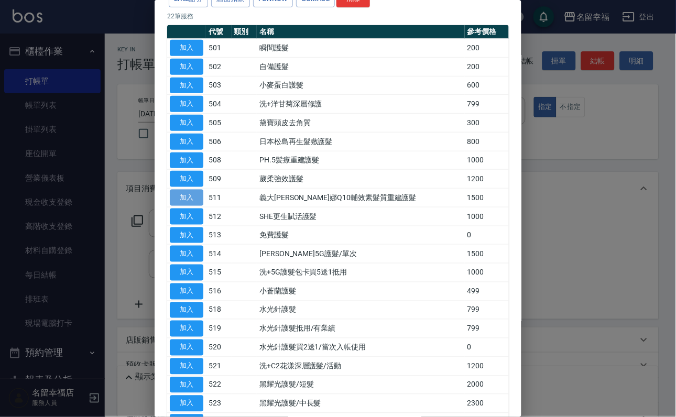
click at [190, 206] on button "加入" at bounding box center [187, 198] width 34 height 16
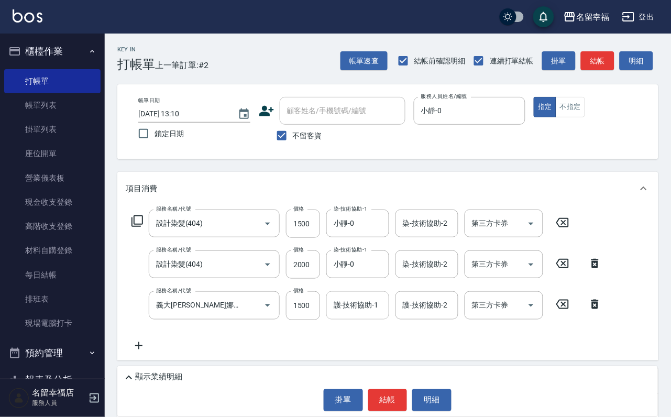
click at [357, 314] on input "護-技術協助-1" at bounding box center [357, 305] width 53 height 18
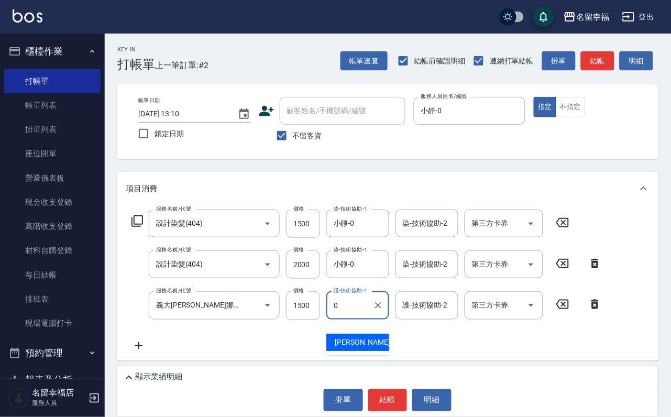
type input "小靜-0"
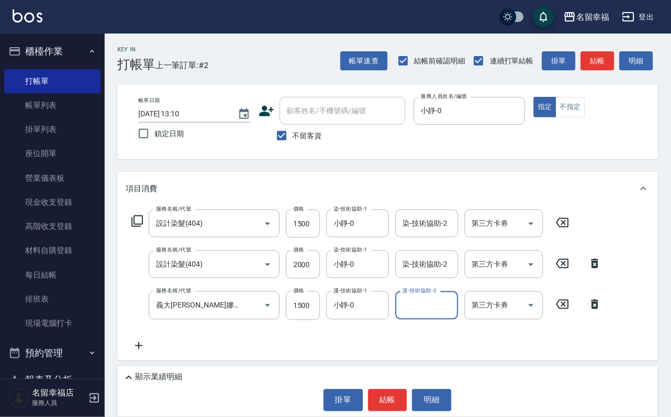
click at [156, 372] on p "顯示業績明細" at bounding box center [158, 377] width 47 height 11
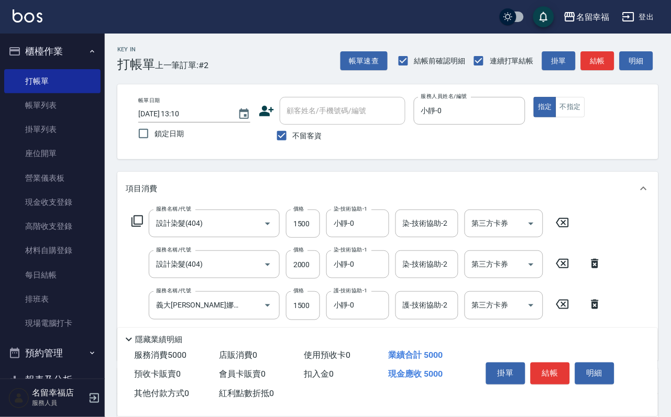
click at [181, 334] on p "隱藏業績明細" at bounding box center [158, 339] width 47 height 11
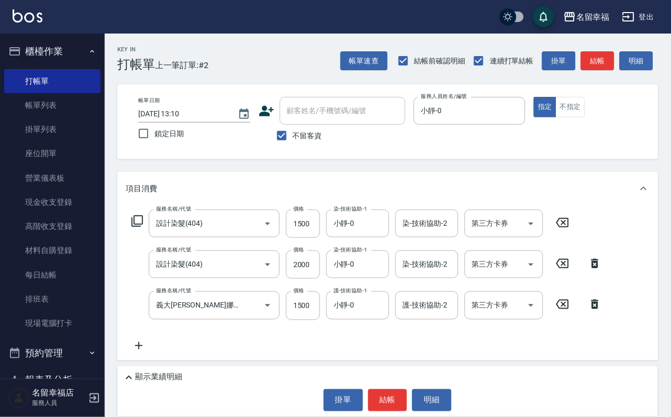
click at [133, 227] on icon at bounding box center [138, 221] width 12 height 12
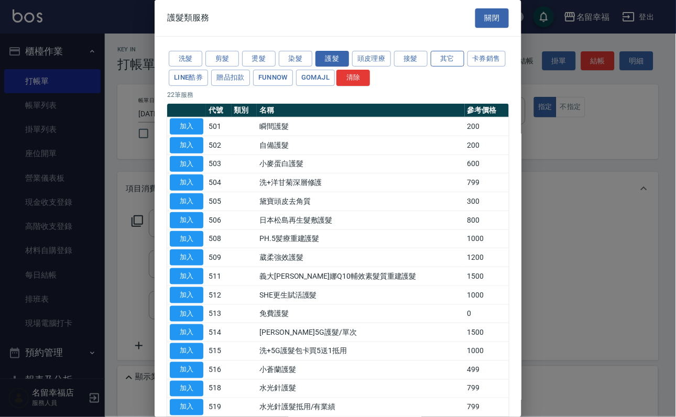
click at [464, 63] on button "其它" at bounding box center [448, 59] width 34 height 16
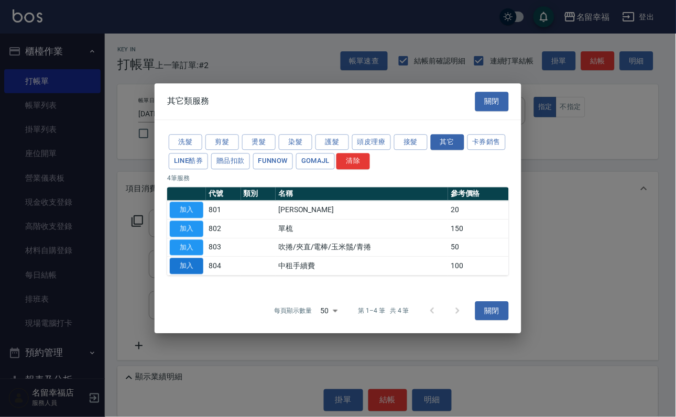
click at [193, 275] on button "加入" at bounding box center [187, 266] width 34 height 16
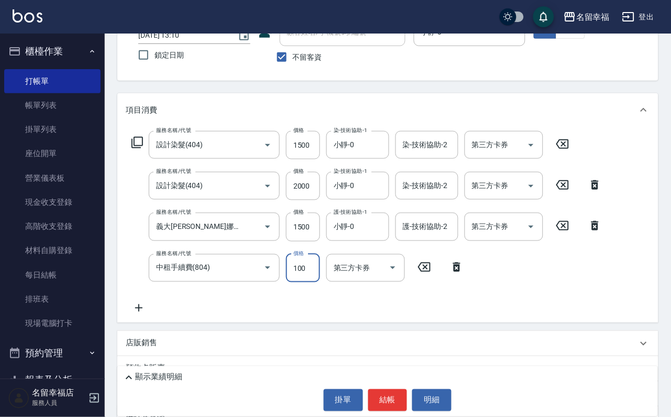
click at [307, 276] on input "100" at bounding box center [303, 268] width 34 height 28
type input "150"
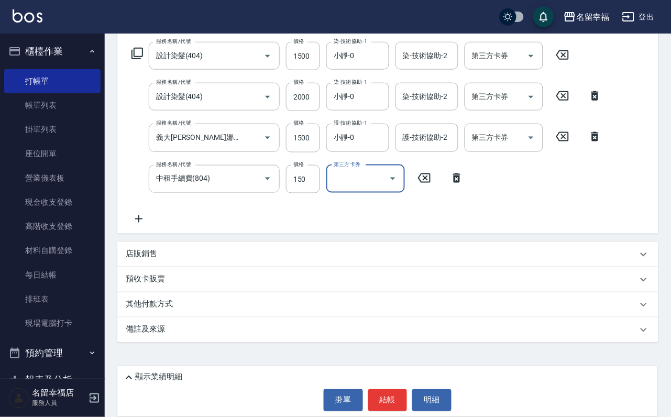
scroll to position [185, 0]
click at [157, 306] on p "其他付款方式" at bounding box center [152, 305] width 52 height 12
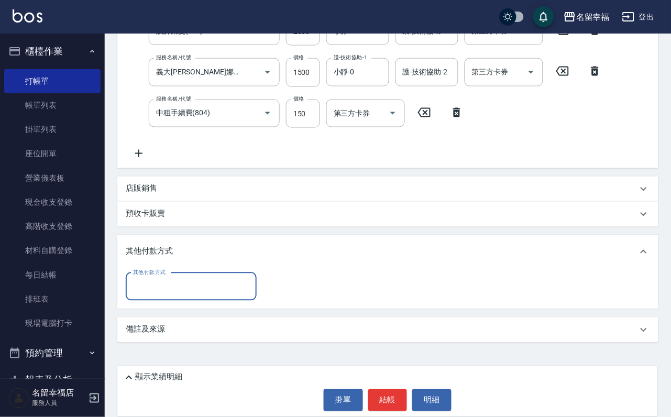
scroll to position [250, 0]
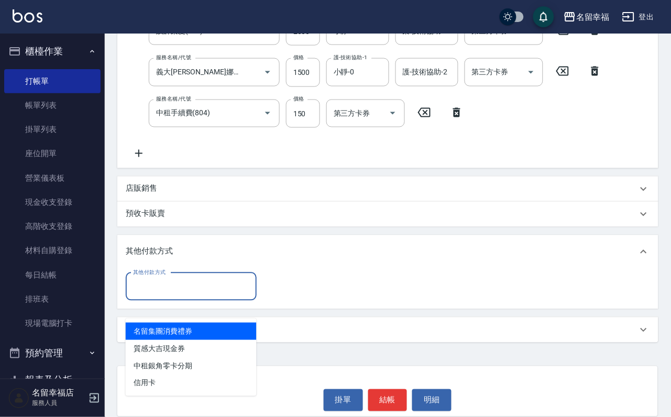
click at [155, 282] on input "其他付款方式" at bounding box center [191, 287] width 122 height 18
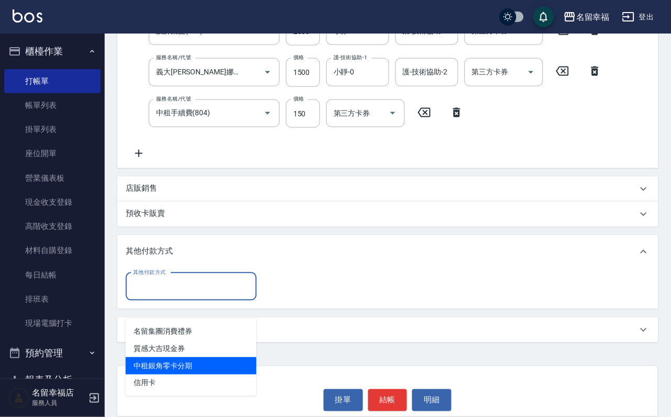
click at [190, 357] on span "中租銀角零卡分期" at bounding box center [191, 365] width 131 height 17
type input "中租銀角零卡分期"
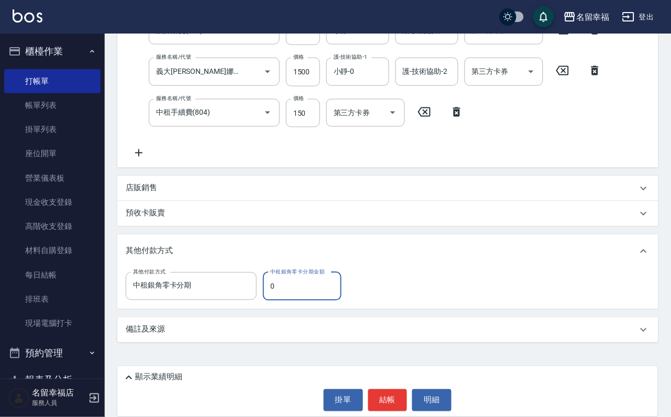
click at [282, 291] on input "0" at bounding box center [302, 286] width 79 height 28
click at [282, 292] on input "0" at bounding box center [302, 286] width 79 height 28
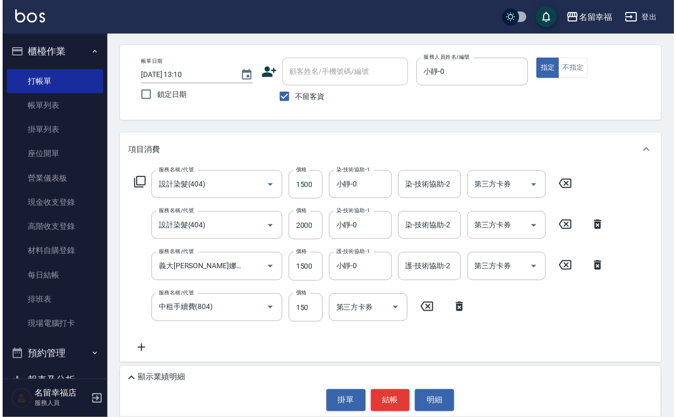
scroll to position [157, 0]
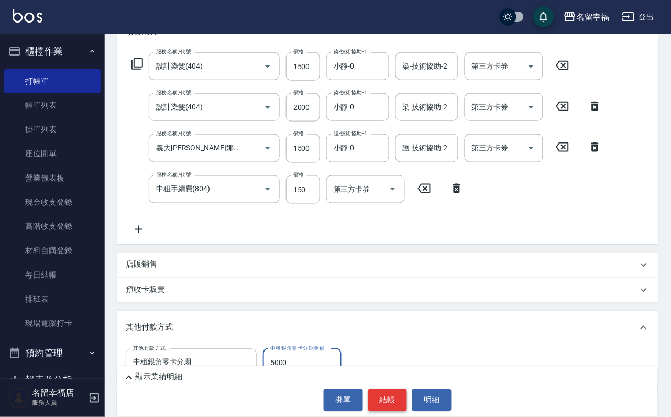
type input "5000"
click at [391, 400] on button "結帳" at bounding box center [387, 400] width 39 height 22
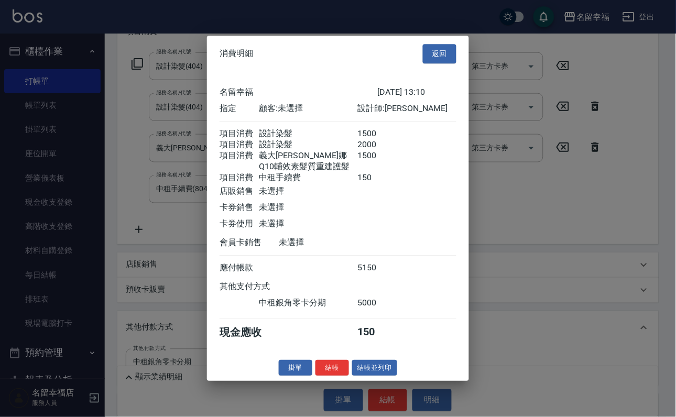
scroll to position [286, 0]
click at [317, 376] on button "結帳" at bounding box center [332, 368] width 34 height 16
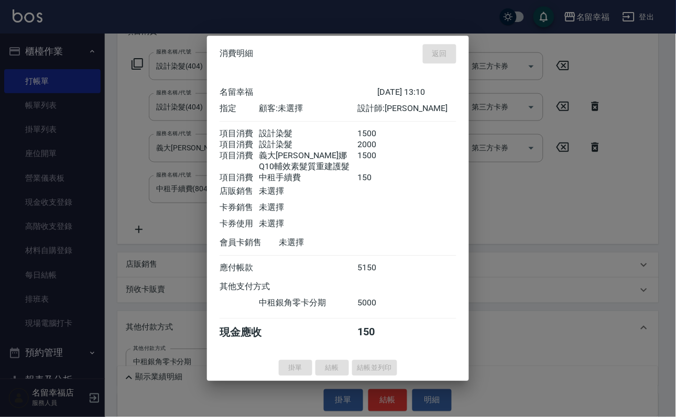
type input "[DATE] 13:30"
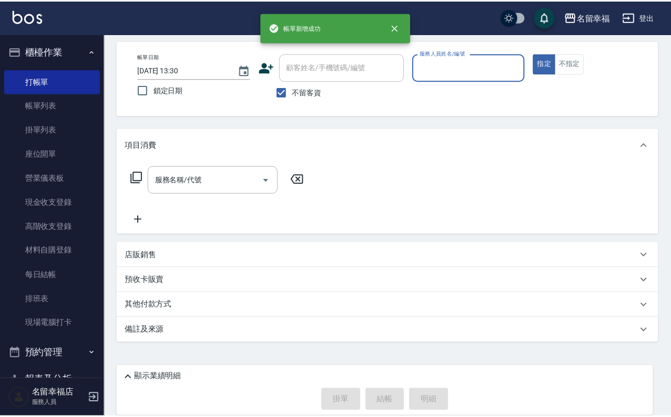
scroll to position [0, 0]
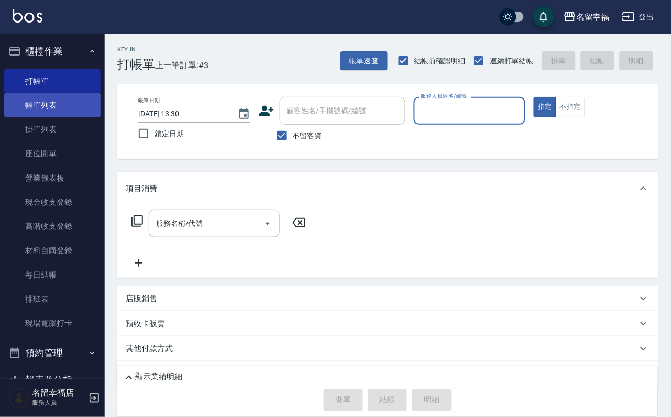
click at [49, 113] on link "帳單列表" at bounding box center [52, 105] width 96 height 24
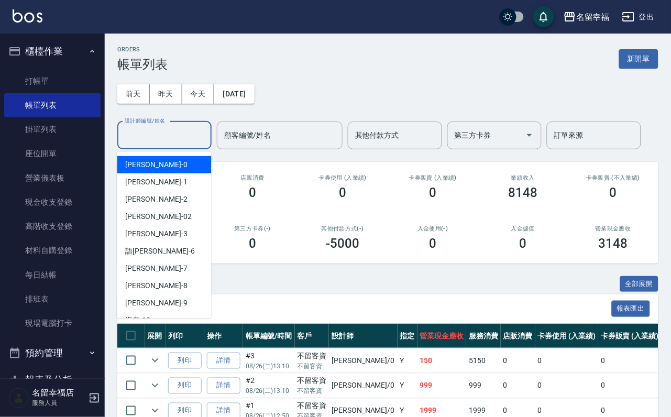
click at [176, 138] on input "設計師編號/姓名" at bounding box center [164, 135] width 85 height 18
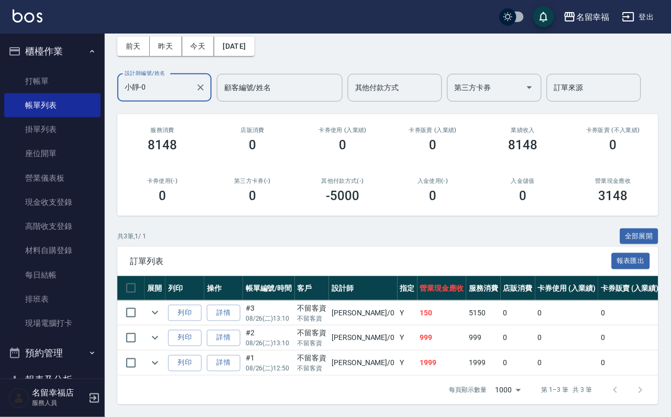
scroll to position [121, 0]
type input "小靜-0"
click at [233, 305] on link "詳情" at bounding box center [224, 313] width 34 height 16
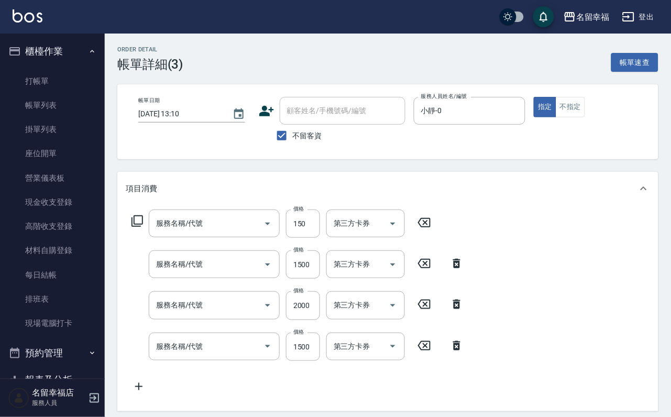
type input "[DATE] 13:10"
checkbox input "true"
type input "小靜-0"
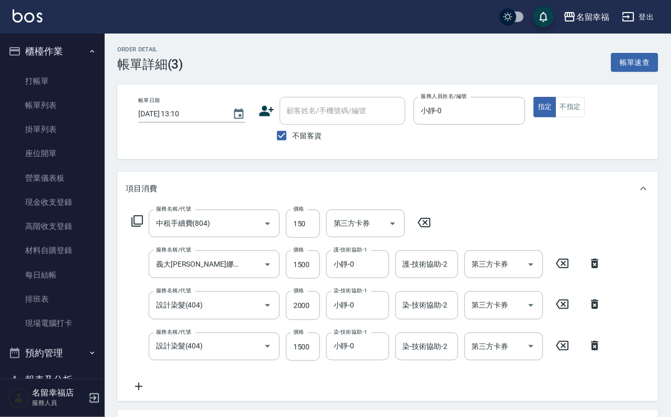
type input "中租手續費(804)"
type input "義大[PERSON_NAME]娜Q10輔效素髮質重建護髮(511)"
type input "設計染髮(404)"
click at [317, 226] on input "150" at bounding box center [303, 224] width 34 height 28
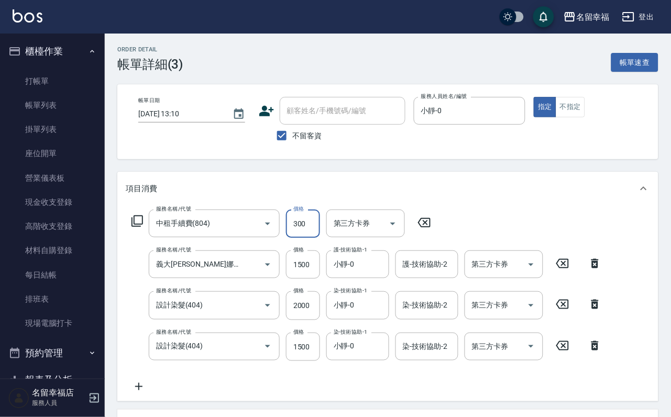
type input "300"
click at [473, 194] on div "項目消費" at bounding box center [382, 188] width 512 height 11
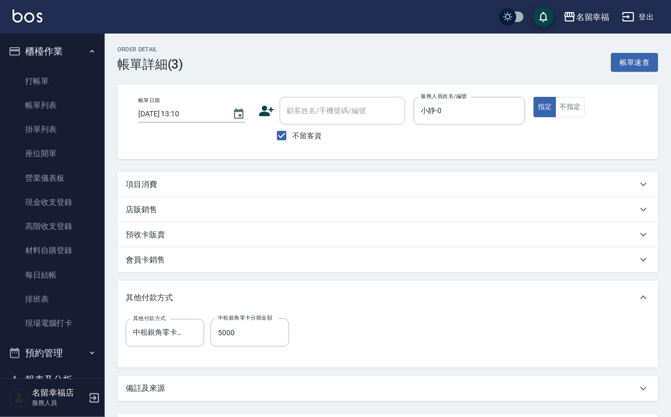
click at [330, 190] on div "項目消費" at bounding box center [382, 184] width 512 height 11
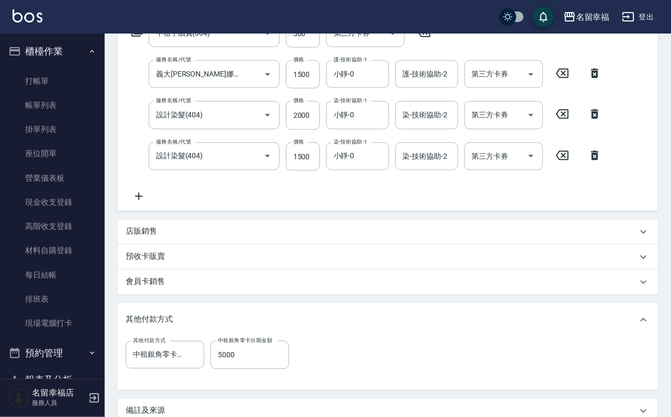
scroll to position [348, 0]
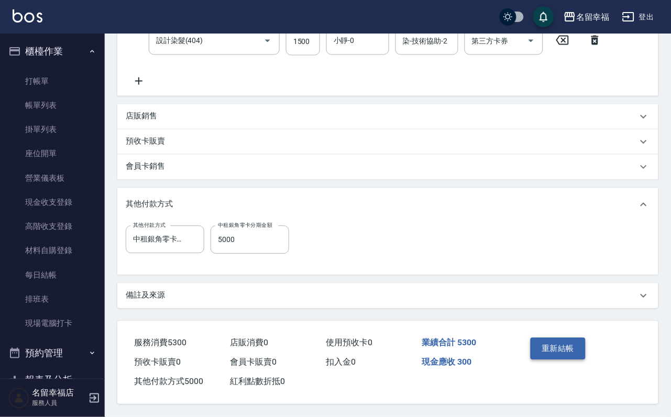
click at [564, 338] on button "重新結帳" at bounding box center [559, 349] width 56 height 22
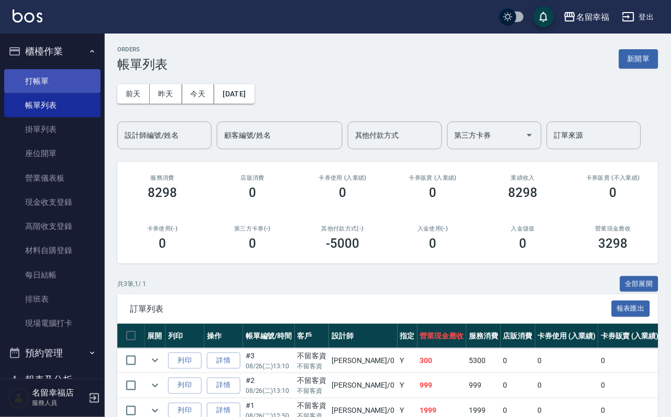
click at [40, 82] on link "打帳單" at bounding box center [52, 81] width 96 height 24
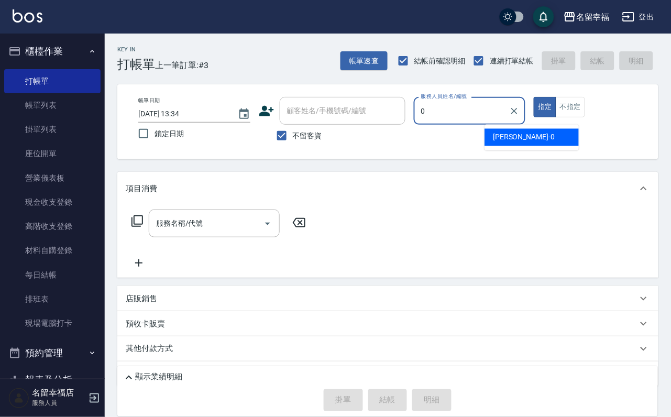
type input "小靜-0"
type button "true"
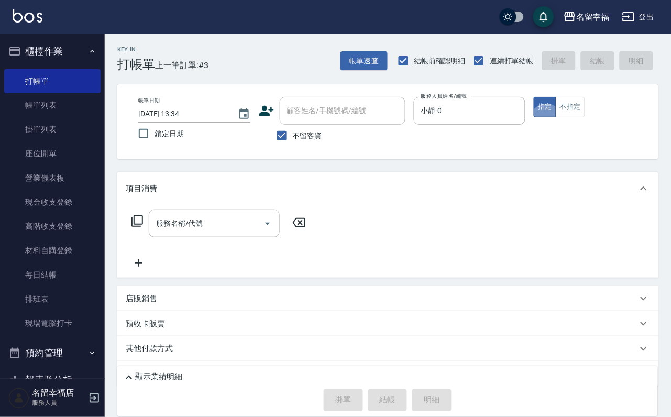
click at [143, 227] on icon at bounding box center [138, 221] width 12 height 12
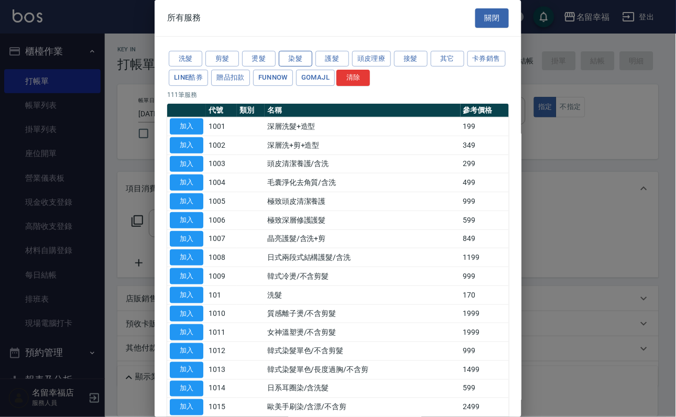
click at [306, 61] on button "染髮" at bounding box center [296, 59] width 34 height 16
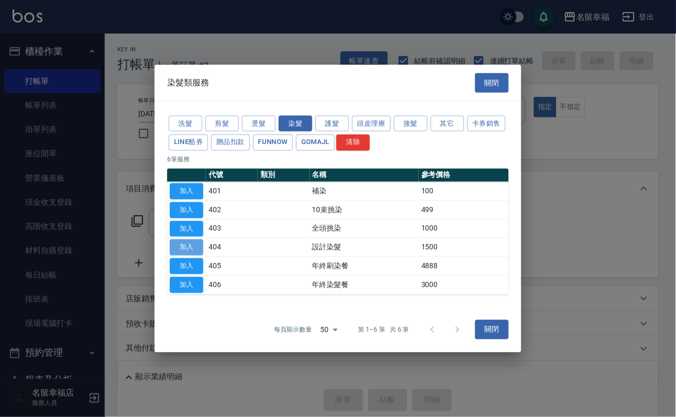
click at [188, 252] on button "加入" at bounding box center [187, 247] width 34 height 16
type input "設計染髮(404)"
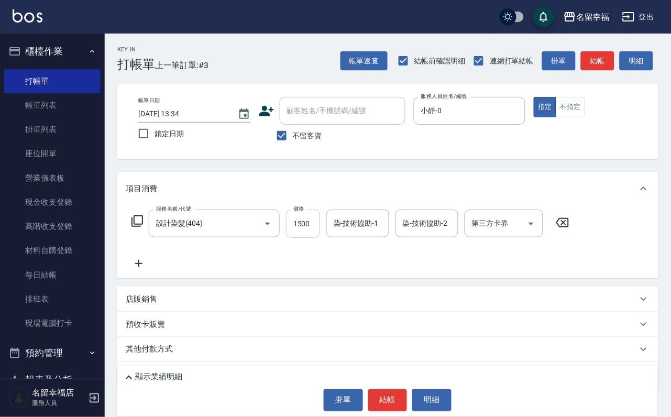
click at [319, 236] on input "1500" at bounding box center [303, 224] width 34 height 28
type input "999"
type input "小靜-0"
click at [139, 227] on icon at bounding box center [137, 221] width 13 height 13
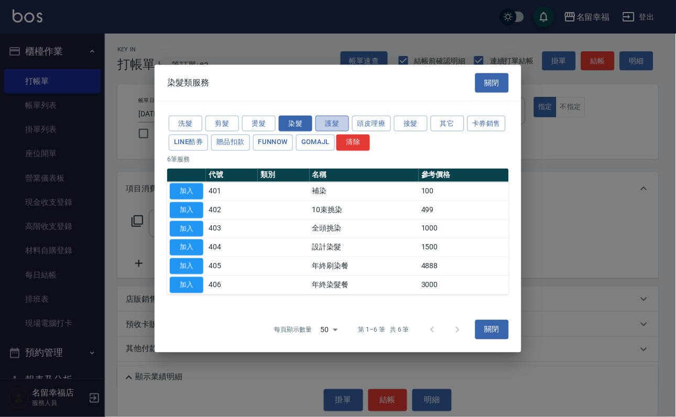
click at [343, 115] on button "護髮" at bounding box center [332, 123] width 34 height 16
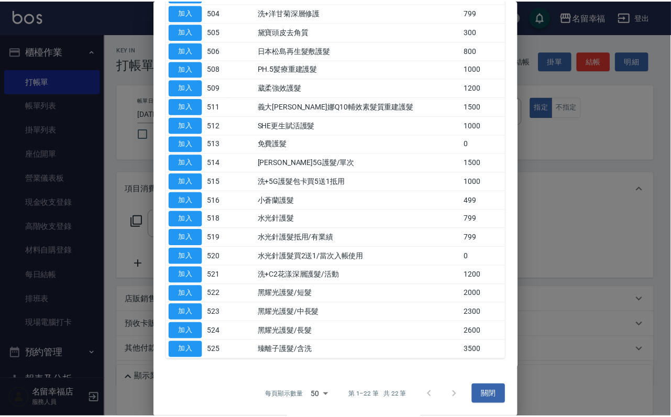
scroll to position [236, 0]
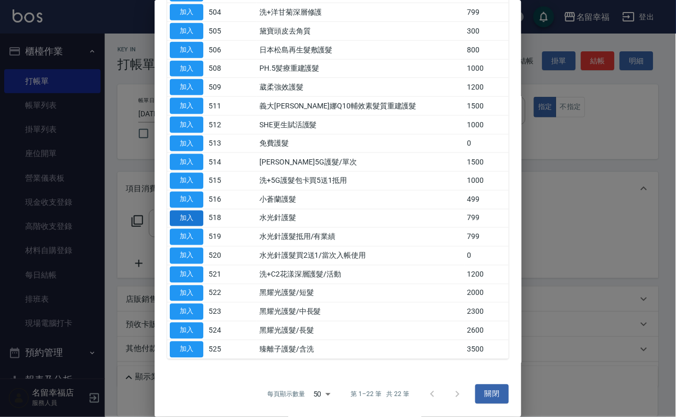
click at [190, 227] on button "加入" at bounding box center [187, 219] width 34 height 16
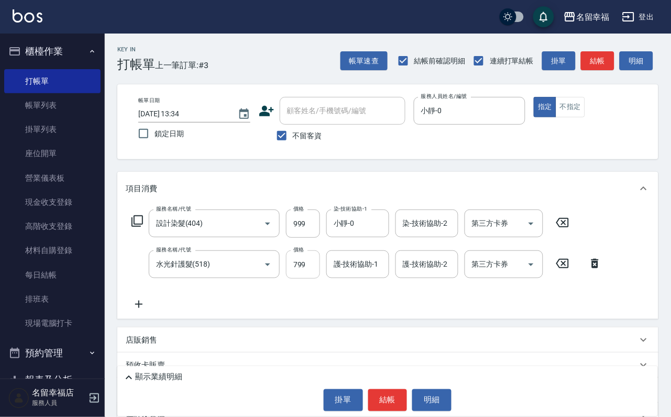
click at [314, 275] on input "799" at bounding box center [303, 264] width 34 height 28
type input "800"
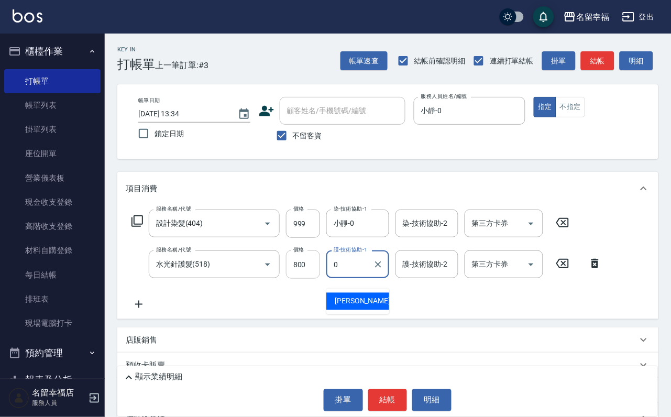
type input "小靜-0"
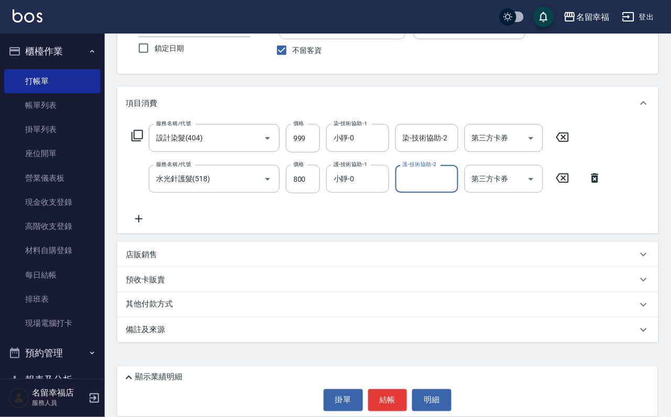
scroll to position [103, 0]
click at [151, 254] on p "店販銷售" at bounding box center [141, 254] width 31 height 11
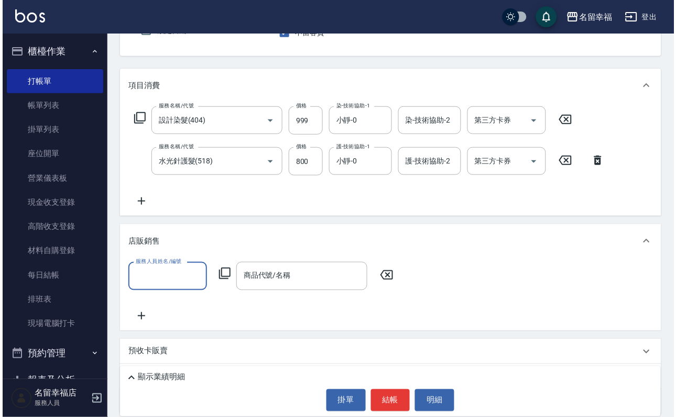
scroll to position [0, 0]
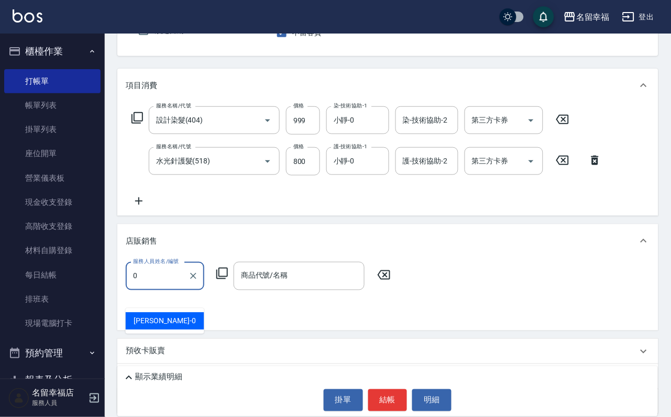
type input "小靜-0"
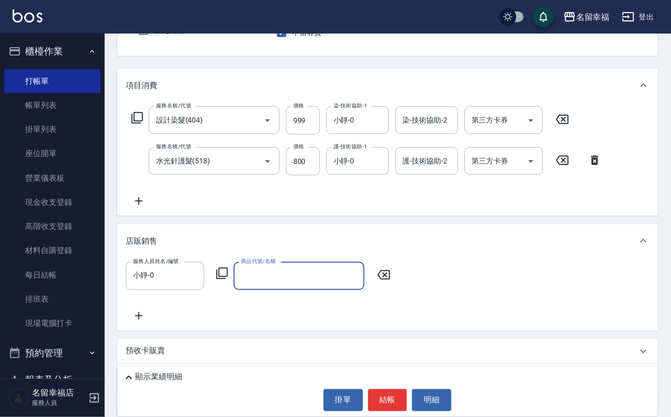
click at [227, 280] on icon at bounding box center [222, 273] width 13 height 13
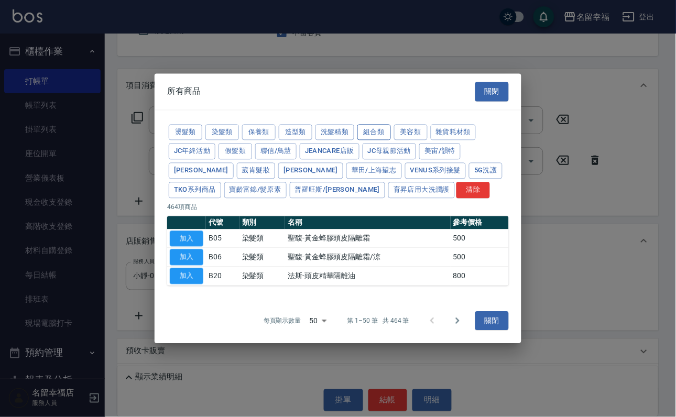
click at [391, 124] on button "組合類" at bounding box center [374, 132] width 34 height 16
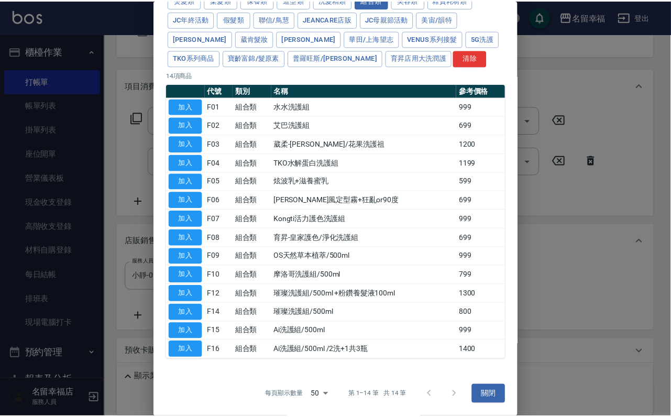
scroll to position [255, 0]
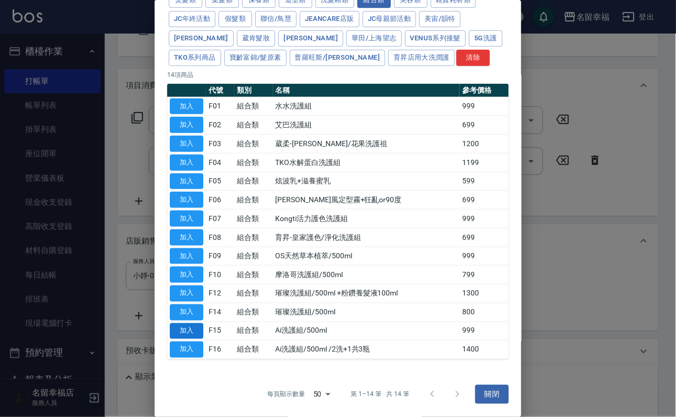
click at [180, 323] on button "加入" at bounding box center [187, 331] width 34 height 16
type input "Ai洗護組/500ml"
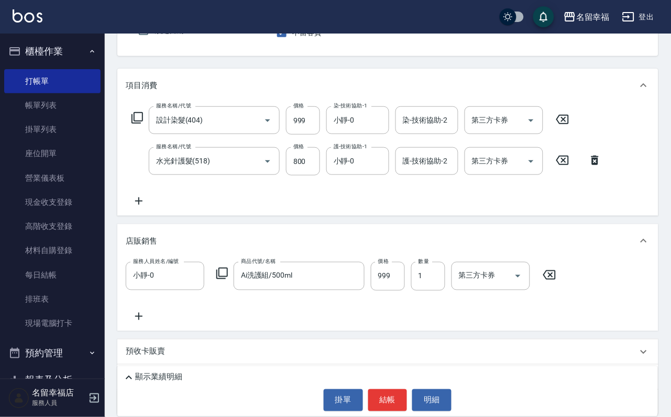
click at [455, 290] on div "服務人員姓名/編號 [PERSON_NAME]-0 服務人員姓名/編號 商品代號/名稱 Ai洗護組/500ml 商品代號/名稱 價格 999 價格 數量 1 …" at bounding box center [344, 276] width 437 height 28
click at [443, 290] on input "1" at bounding box center [428, 276] width 34 height 28
type input "3"
click at [182, 372] on p "顯示業績明細" at bounding box center [158, 377] width 47 height 11
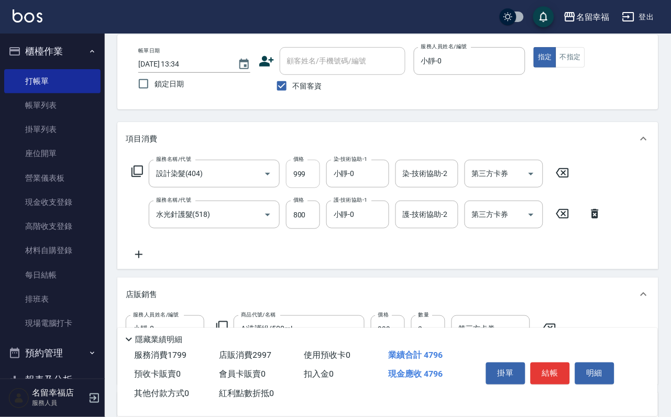
scroll to position [79, 0]
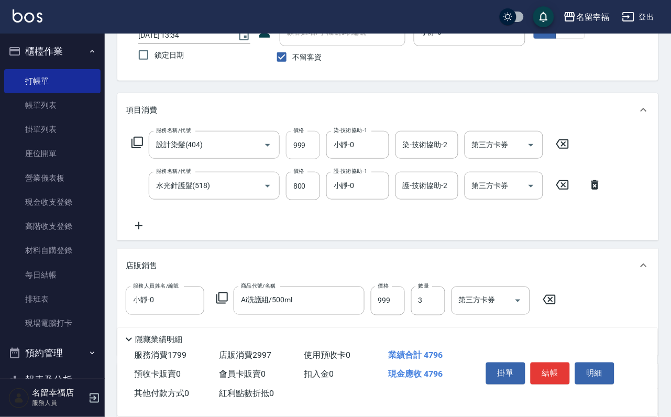
click at [310, 147] on input "999" at bounding box center [303, 145] width 34 height 28
type input "1000"
click at [237, 231] on div "服務名稱/代號 設計染髮(404) 服務名稱/代號 價格 1000 價格 染-技術協助-1 小靜-0 染-技術協助-1 染-技術協助-2 染-技術協助-2 第…" at bounding box center [367, 181] width 483 height 101
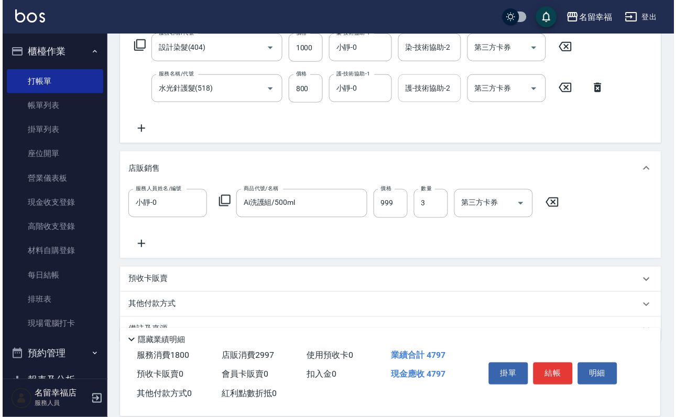
scroll to position [310, 0]
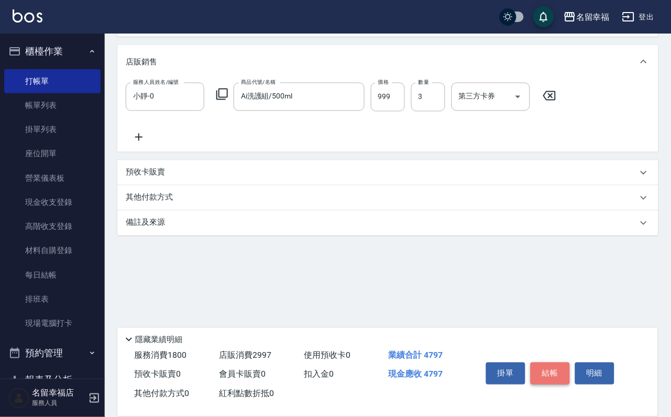
click at [561, 363] on button "結帳" at bounding box center [550, 374] width 39 height 22
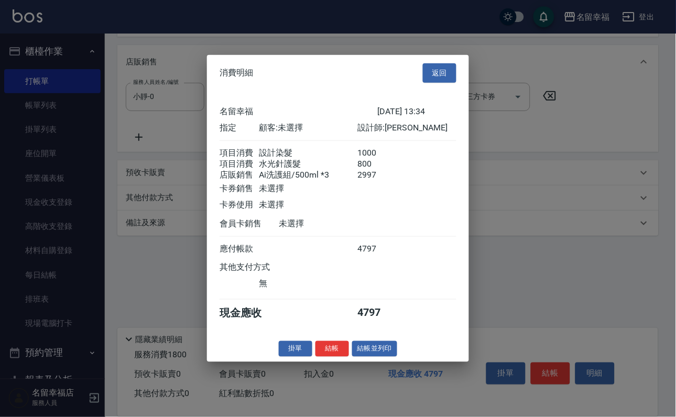
scroll to position [163, 0]
click at [315, 357] on button "結帳" at bounding box center [332, 349] width 34 height 16
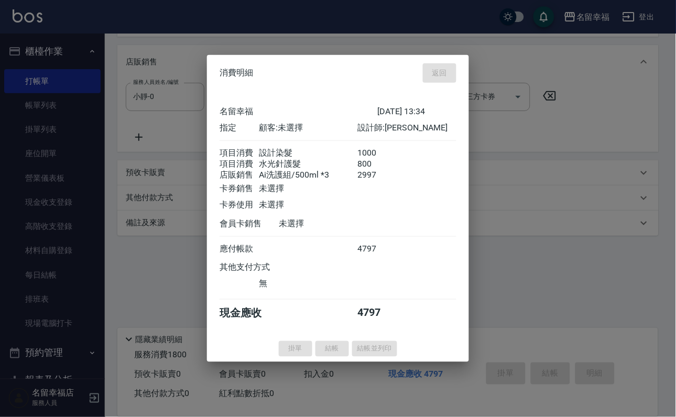
type input "[DATE] 13:35"
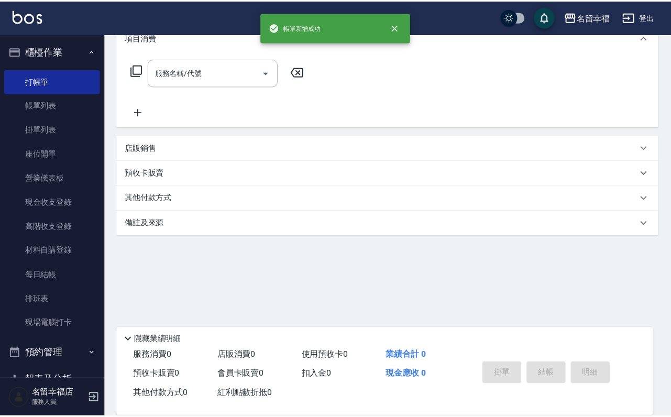
scroll to position [0, 0]
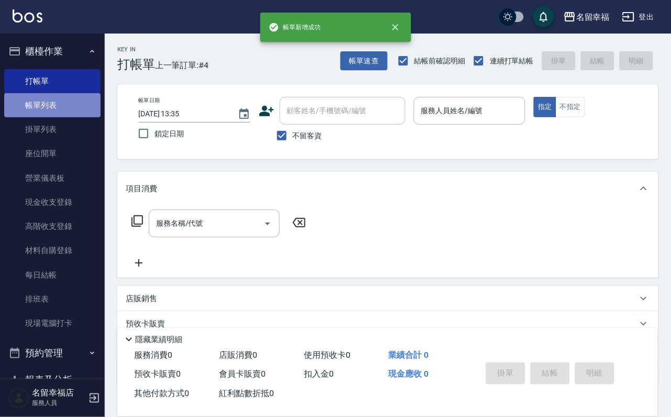
click at [52, 110] on link "帳單列表" at bounding box center [52, 105] width 96 height 24
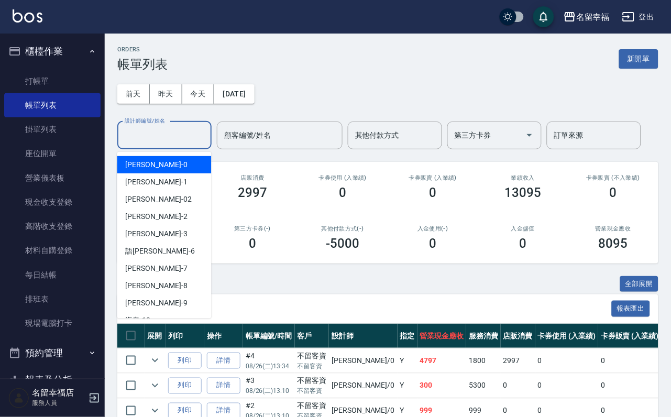
click at [159, 143] on input "設計師編號/姓名" at bounding box center [164, 135] width 85 height 18
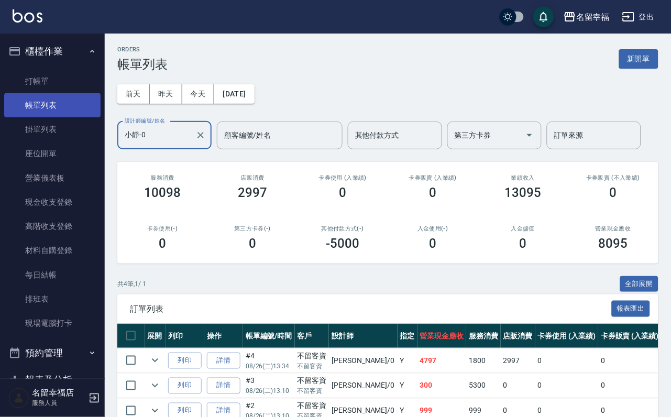
type input "小靜-0"
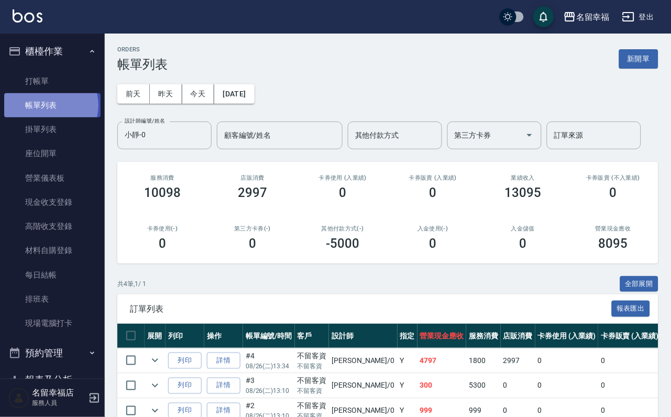
click at [48, 111] on link "帳單列表" at bounding box center [52, 105] width 96 height 24
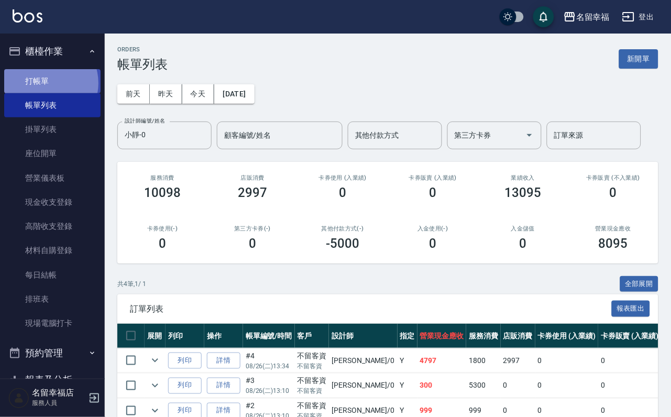
click at [45, 87] on link "打帳單" at bounding box center [52, 81] width 96 height 24
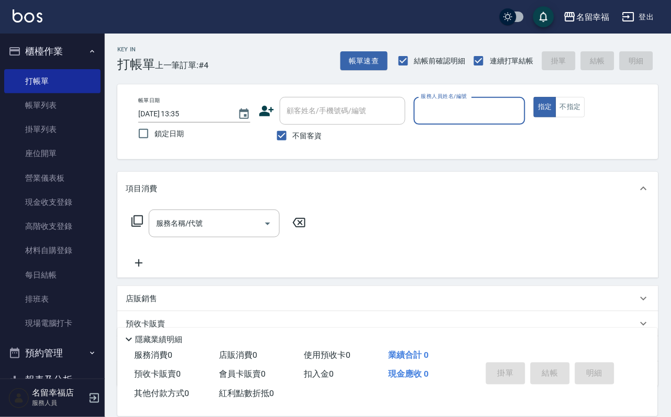
click at [161, 334] on p "隱藏業績明細" at bounding box center [158, 339] width 47 height 11
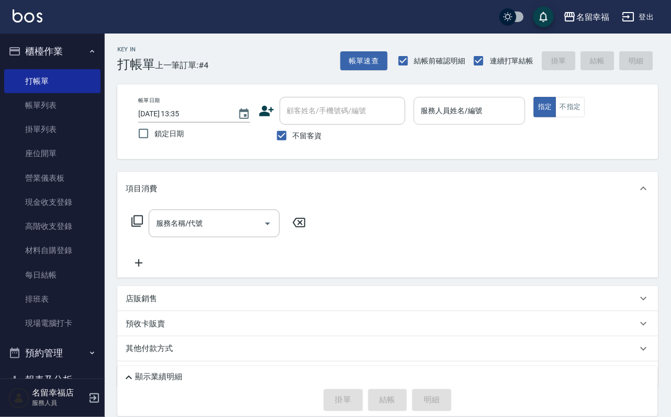
click at [498, 109] on div "服務人員姓名/編號 服務人員姓名/編號" at bounding box center [470, 111] width 112 height 28
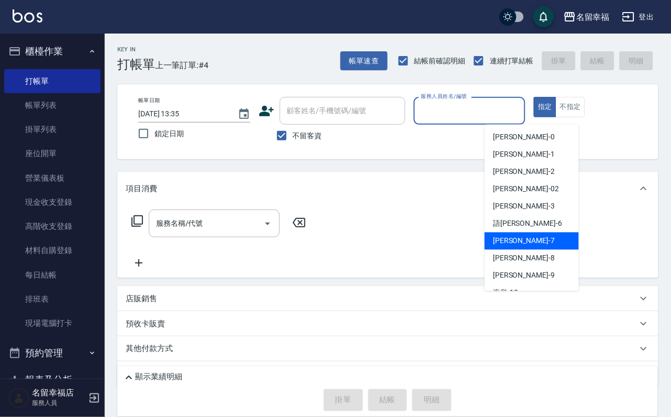
click at [531, 235] on div "[PERSON_NAME] -7" at bounding box center [532, 241] width 94 height 17
type input "瑜瑜-7"
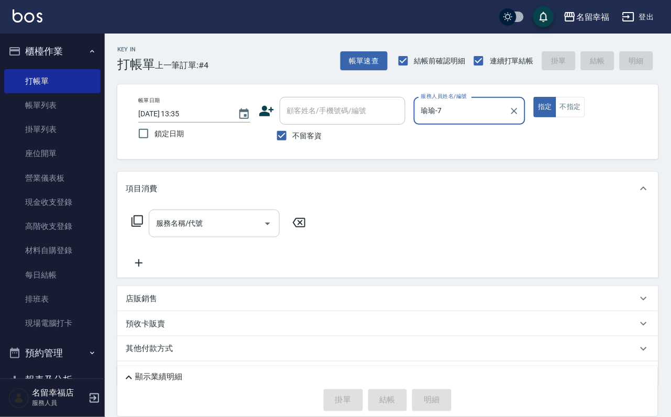
click at [204, 233] on input "服務名稱/代號" at bounding box center [207, 223] width 106 height 18
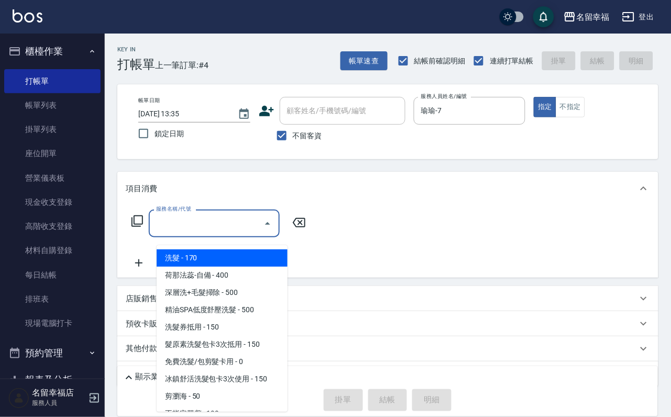
click at [209, 257] on span "洗髮 - 170" at bounding box center [222, 257] width 131 height 17
type input "洗髮(101)"
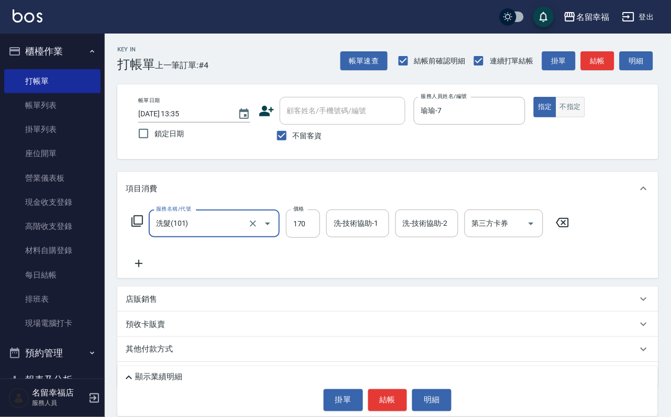
click at [585, 117] on button "不指定" at bounding box center [570, 107] width 29 height 20
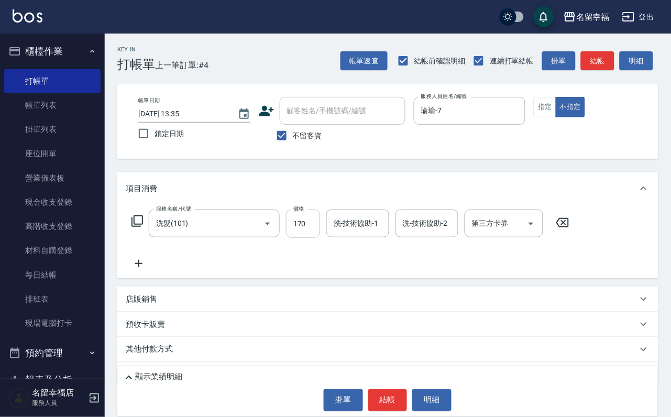
click at [318, 228] on input "170" at bounding box center [303, 224] width 34 height 28
type input "230"
type input "育鋗-20"
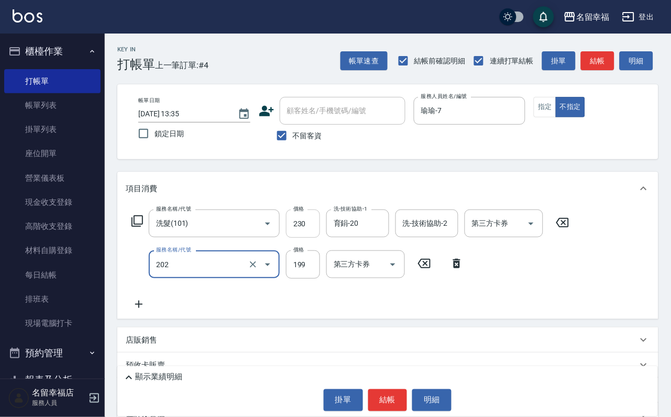
type input "不指定單剪(202)"
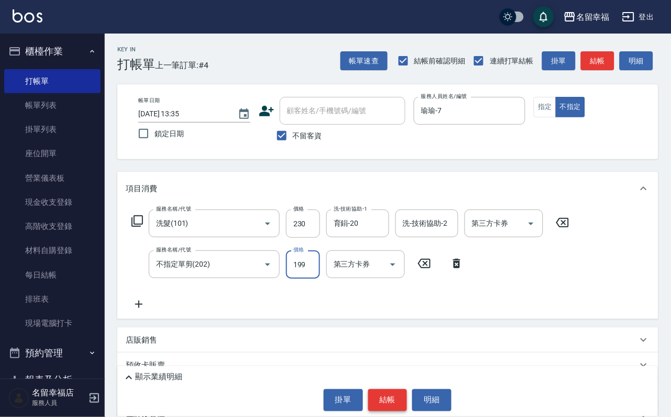
click at [381, 395] on button "結帳" at bounding box center [387, 400] width 39 height 22
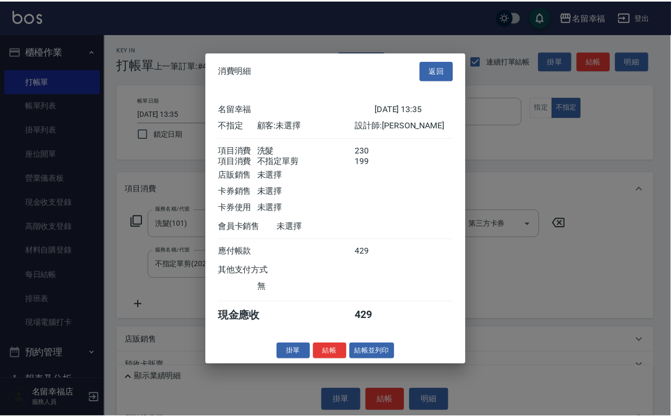
scroll to position [188, 0]
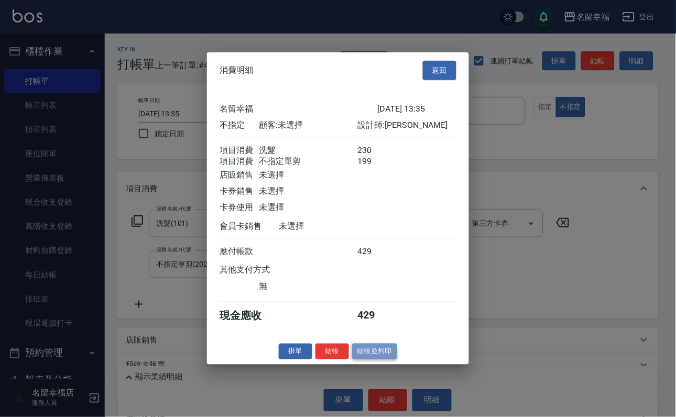
click at [380, 359] on button "結帳並列印" at bounding box center [375, 351] width 46 height 16
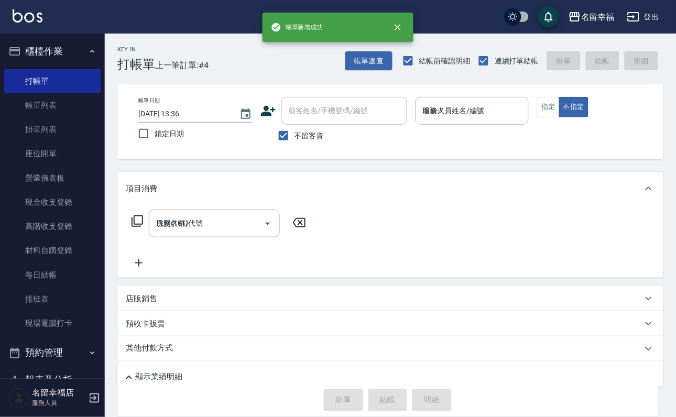
type input "[DATE] 13:36"
